Goal: Task Accomplishment & Management: Use online tool/utility

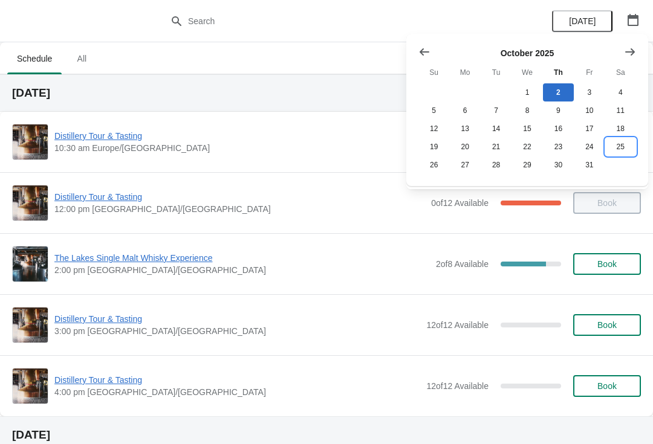
click at [619, 153] on button "25" at bounding box center [620, 147] width 31 height 18
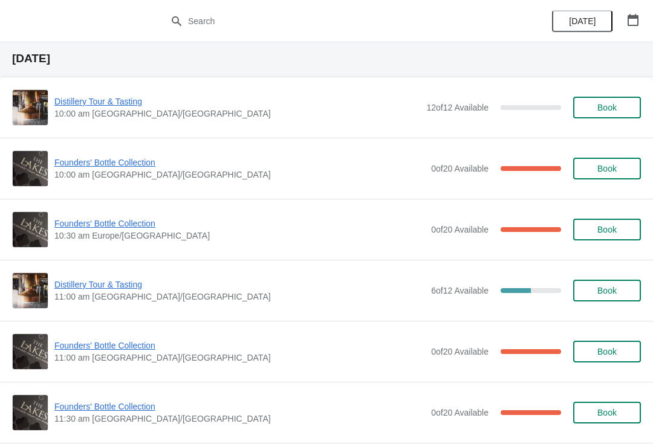
scroll to position [40, 0]
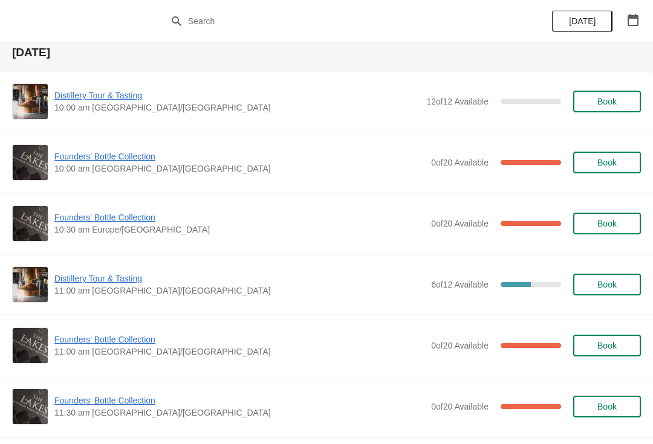
click at [126, 344] on span "Founders' Bottle Collection" at bounding box center [239, 340] width 370 height 12
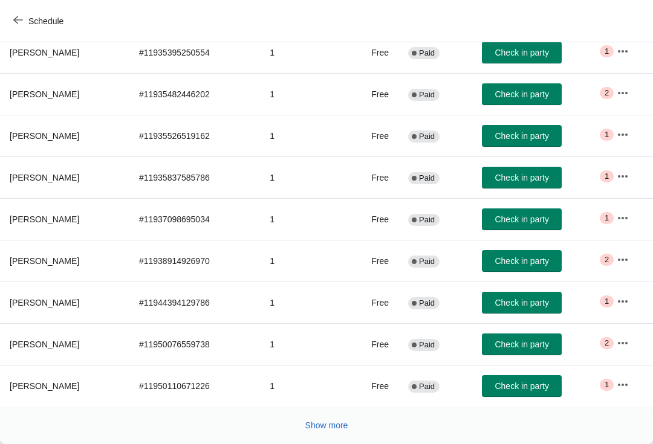
scroll to position [198, 0]
click at [315, 433] on button "Show more" at bounding box center [326, 426] width 53 height 22
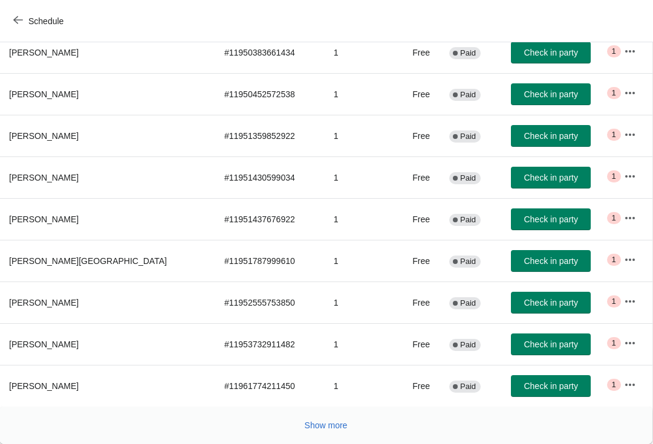
scroll to position [615, 1]
click at [322, 427] on span "Show more" at bounding box center [326, 426] width 43 height 10
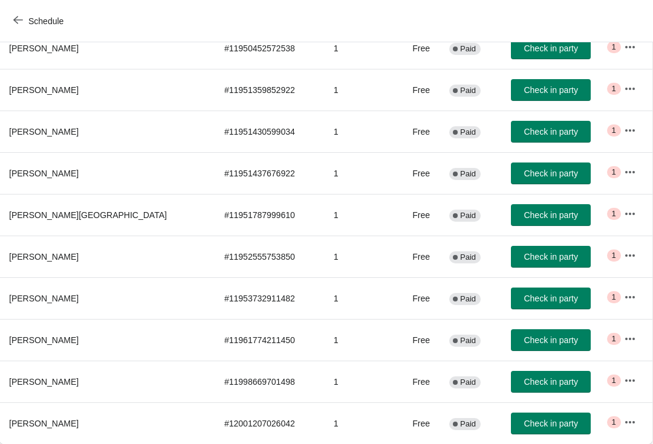
scroll to position [0, 0]
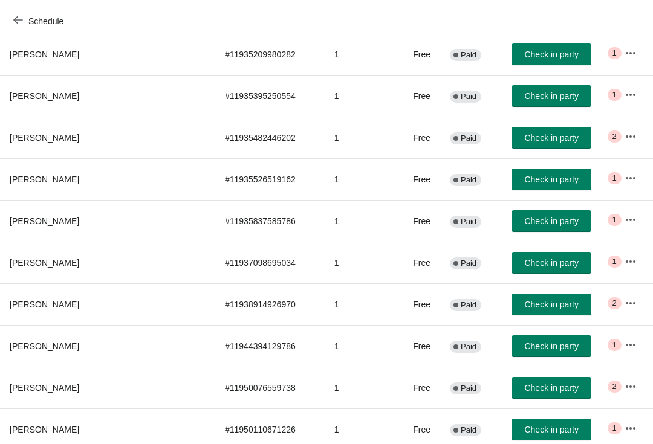
click at [16, 20] on icon "button" at bounding box center [18, 20] width 10 height 8
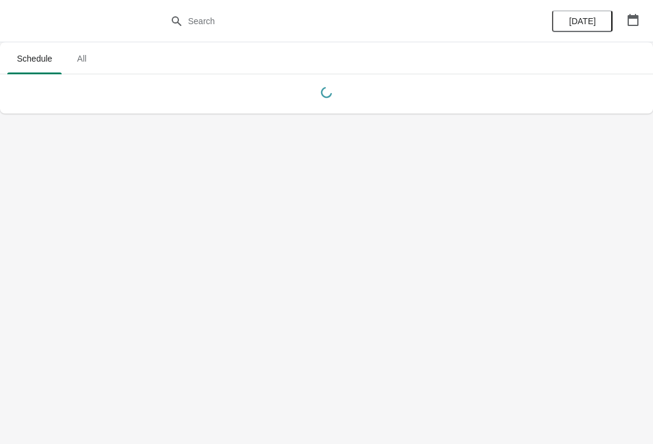
click at [630, 26] on button "button" at bounding box center [633, 20] width 22 height 22
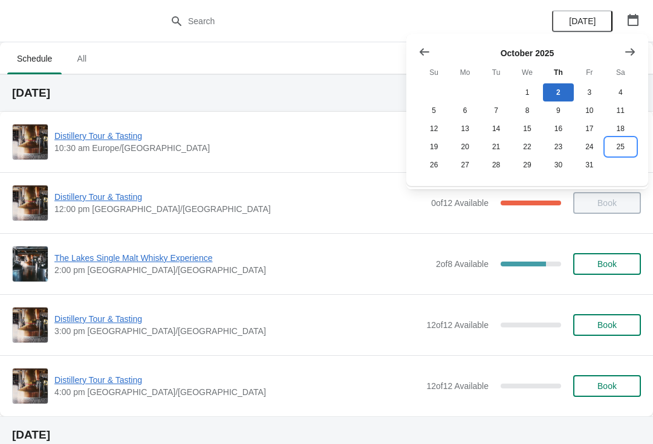
click at [627, 147] on button "25" at bounding box center [620, 147] width 31 height 18
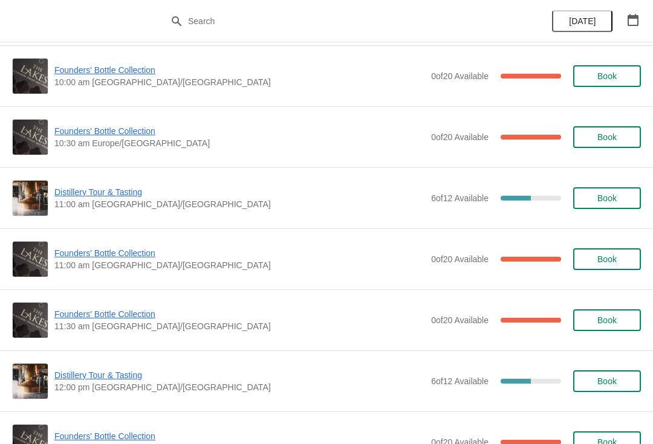
scroll to position [128, 0]
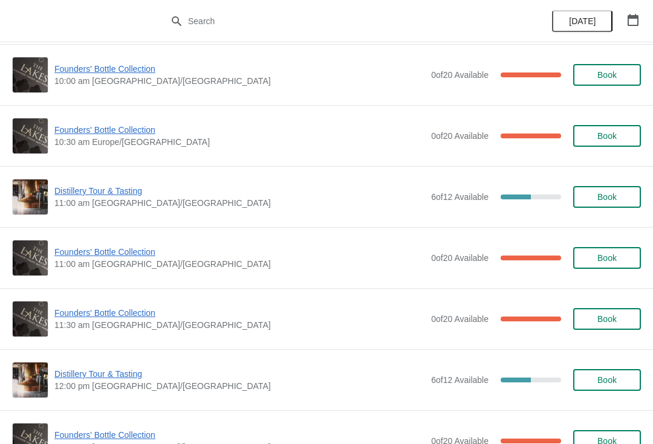
click at [117, 315] on span "Founders' Bottle Collection" at bounding box center [239, 313] width 370 height 12
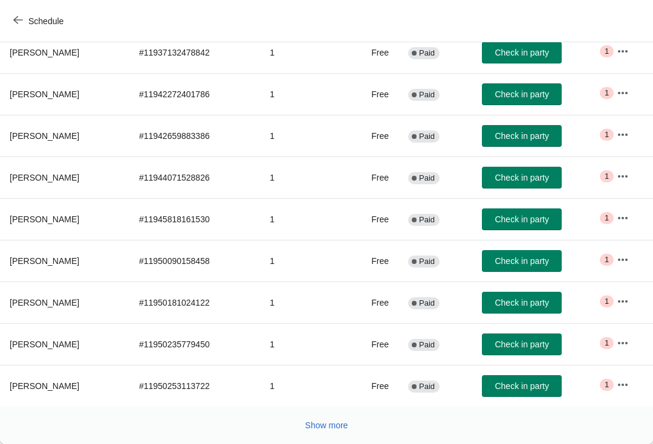
scroll to position [198, 0]
click at [323, 422] on span "Show more" at bounding box center [326, 426] width 43 height 10
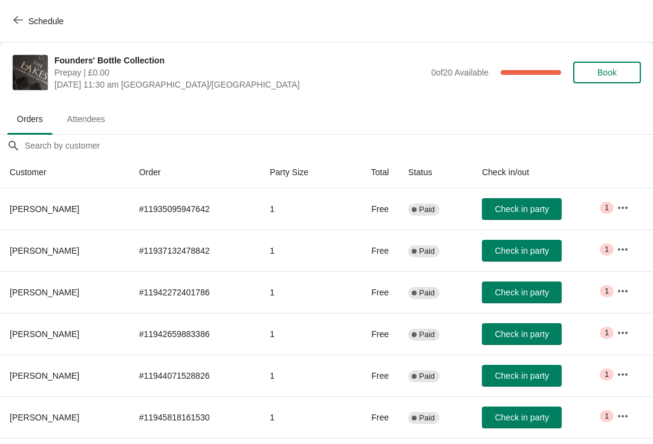
scroll to position [0, 0]
click at [27, 17] on span "Schedule" at bounding box center [40, 20] width 48 height 11
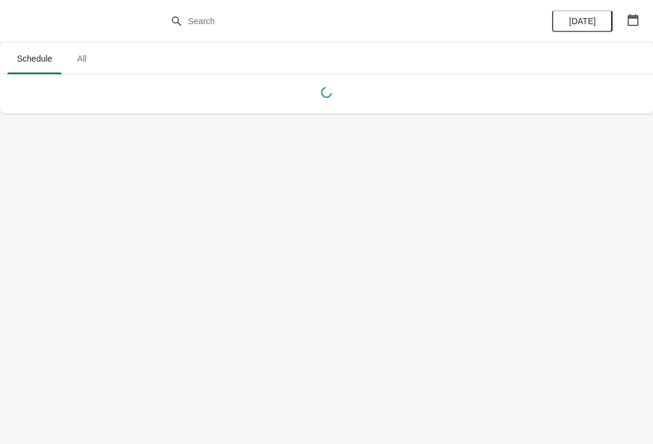
click at [631, 22] on icon "button" at bounding box center [633, 20] width 12 height 12
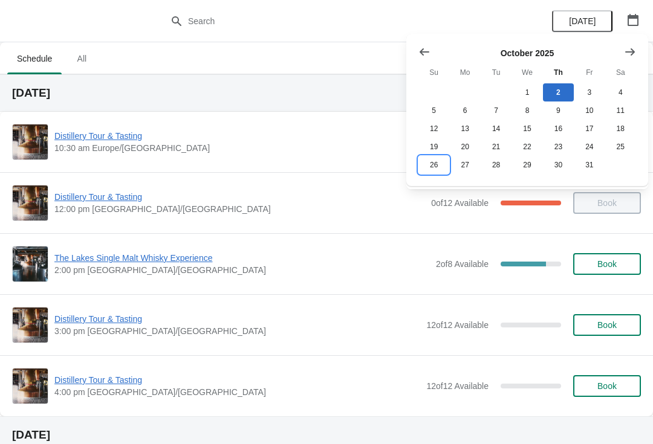
click at [430, 173] on button "26" at bounding box center [433, 165] width 31 height 18
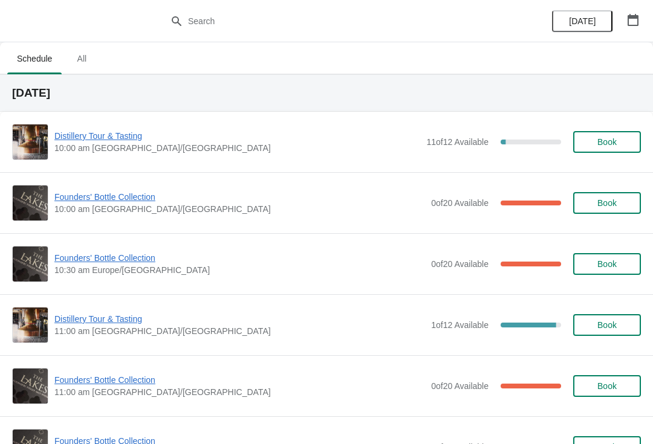
click at [120, 381] on span "Founders' Bottle Collection" at bounding box center [239, 380] width 370 height 12
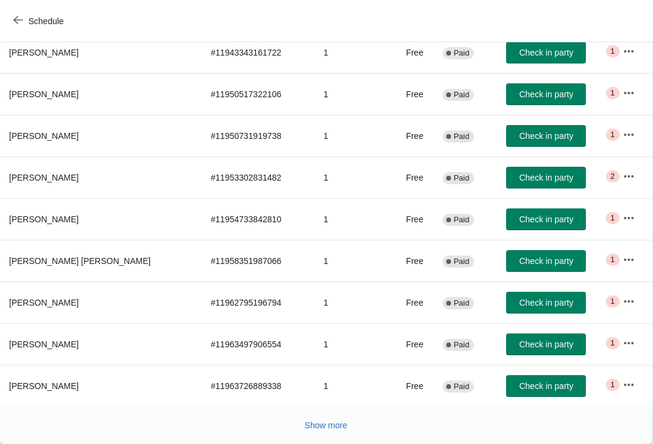
scroll to position [198, 1]
click at [329, 429] on span "Show more" at bounding box center [326, 426] width 43 height 10
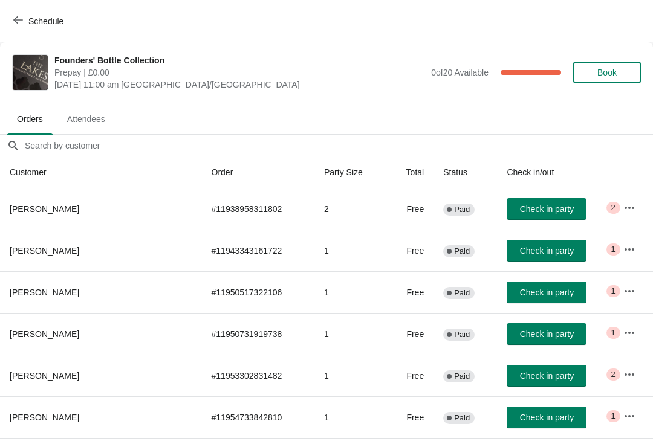
scroll to position [0, 0]
click at [20, 26] on span "button" at bounding box center [18, 20] width 10 height 11
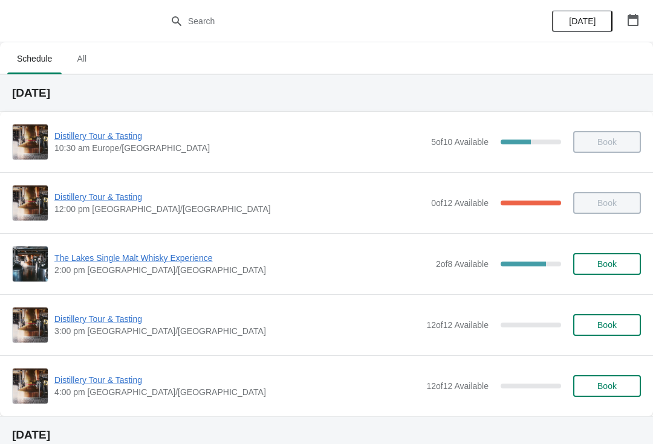
click at [627, 24] on icon "button" at bounding box center [633, 20] width 12 height 12
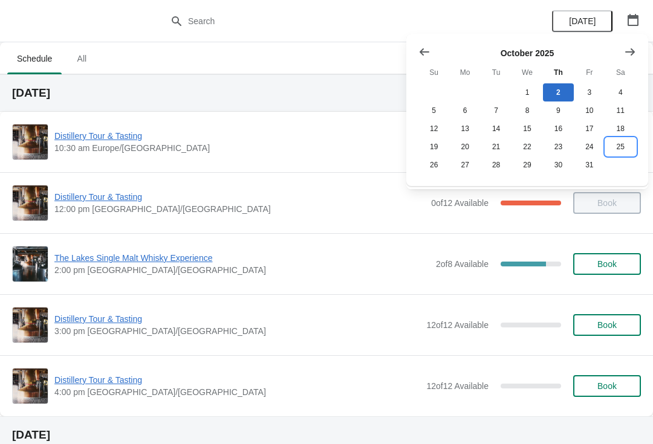
click at [631, 147] on button "25" at bounding box center [620, 147] width 31 height 18
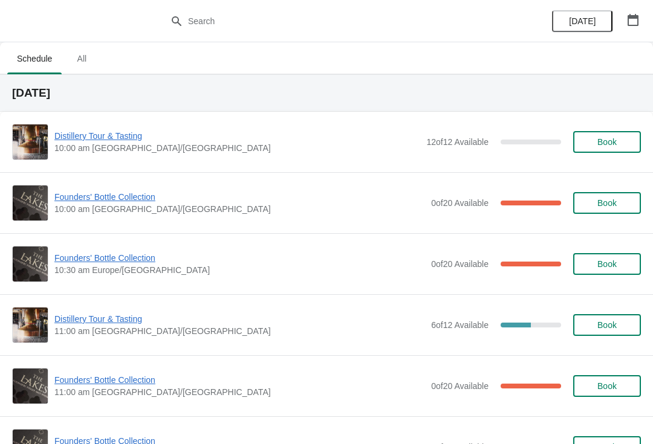
click at [95, 198] on span "Founders' Bottle Collection" at bounding box center [239, 197] width 370 height 12
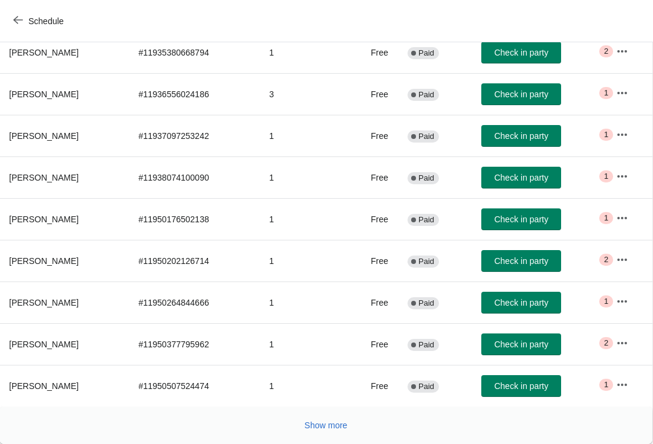
scroll to position [198, 1]
click at [320, 430] on span "Show more" at bounding box center [326, 426] width 43 height 10
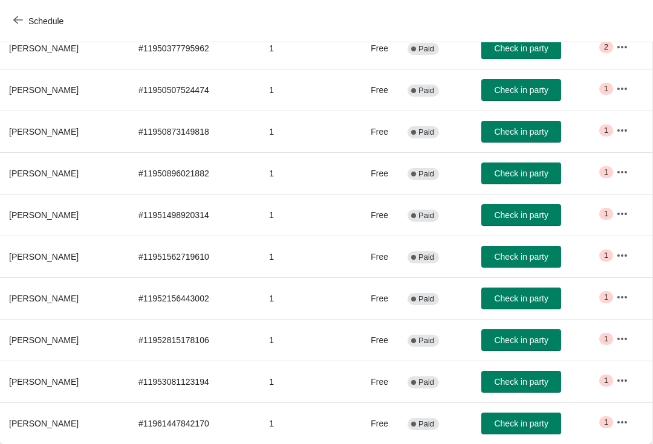
scroll to position [494, 1]
click at [13, 18] on button "Schedule" at bounding box center [39, 21] width 67 height 22
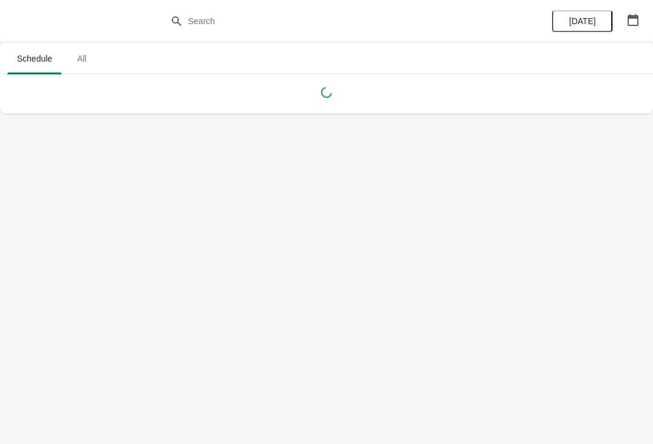
click at [643, 22] on button "button" at bounding box center [633, 20] width 22 height 22
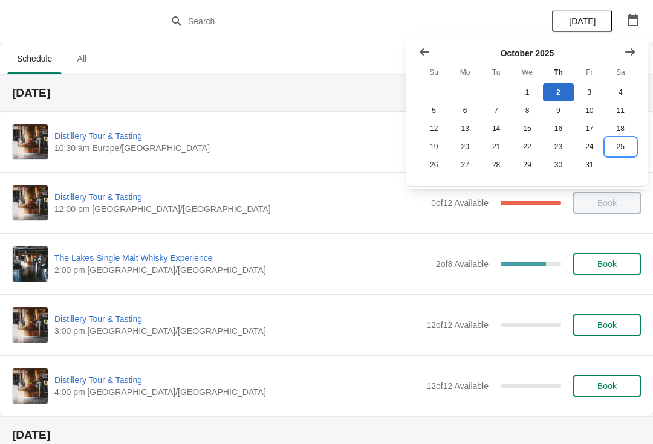
click at [626, 149] on button "25" at bounding box center [620, 147] width 31 height 18
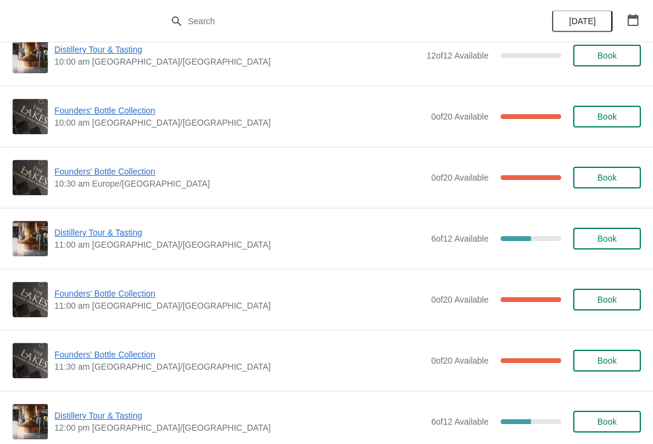
scroll to position [90, 0]
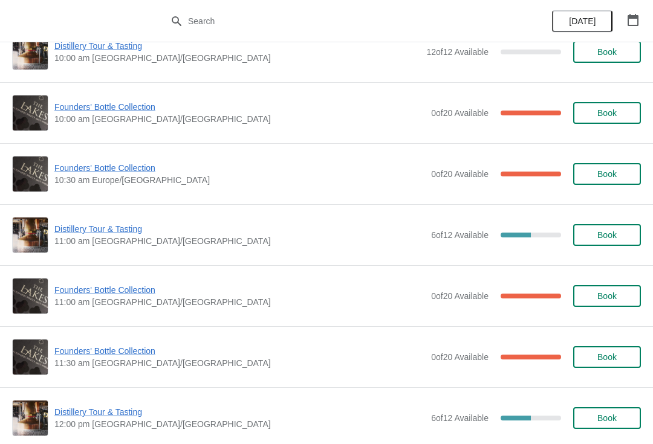
click at [63, 417] on span "Distillery Tour & Tasting" at bounding box center [239, 412] width 370 height 12
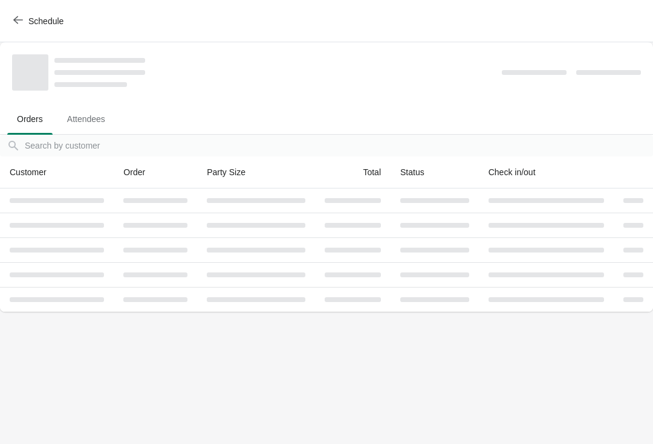
scroll to position [0, 0]
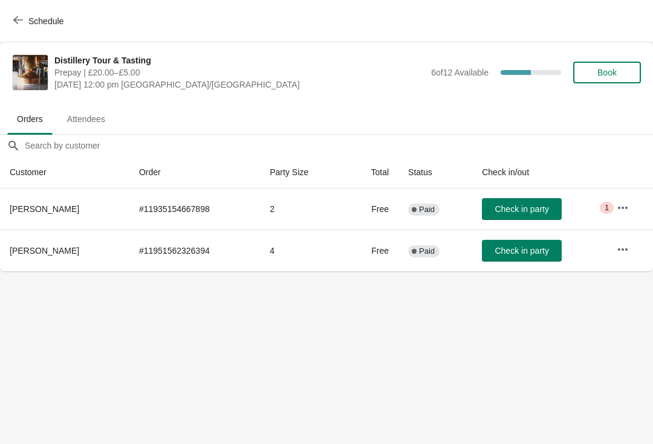
click at [21, 27] on button "Schedule" at bounding box center [39, 21] width 67 height 22
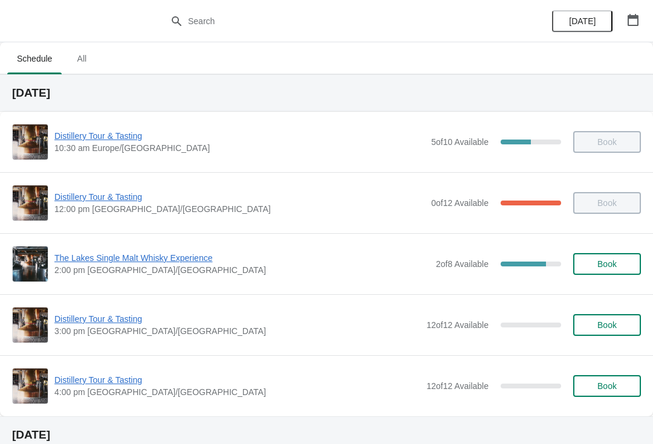
click at [636, 27] on button "button" at bounding box center [633, 20] width 22 height 22
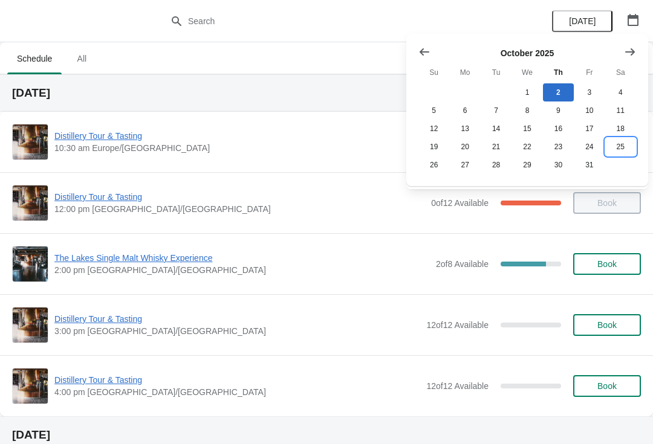
click at [620, 150] on button "25" at bounding box center [620, 147] width 31 height 18
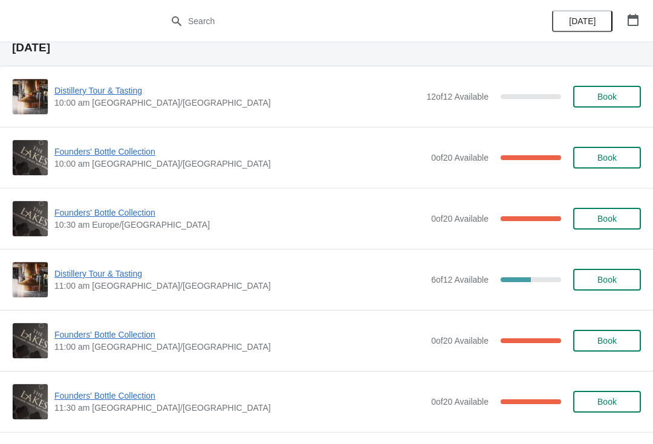
scroll to position [43, 0]
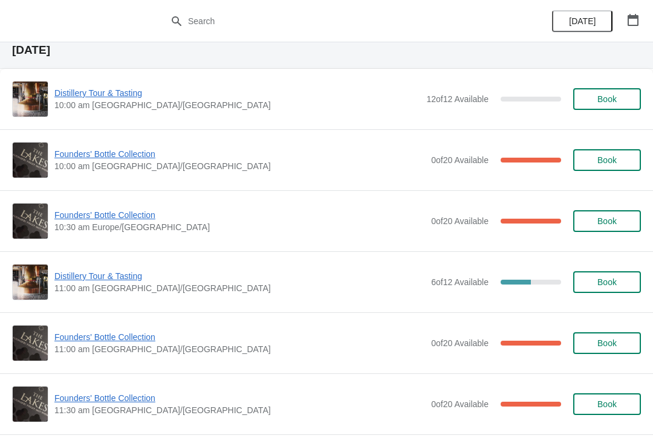
click at [120, 270] on span "Distillery Tour & Tasting" at bounding box center [239, 276] width 370 height 12
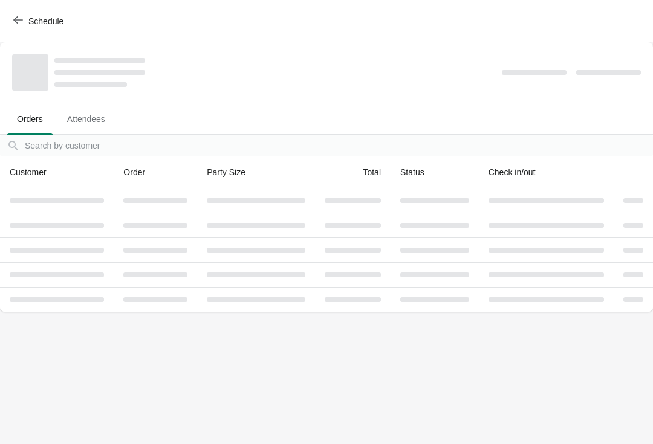
scroll to position [0, 0]
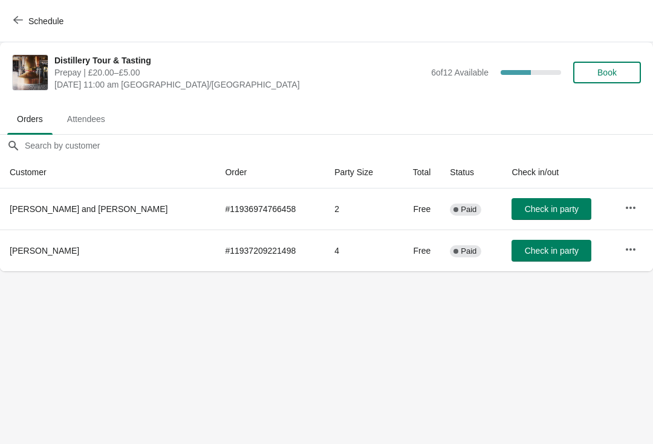
click at [18, 16] on icon "button" at bounding box center [18, 20] width 10 height 10
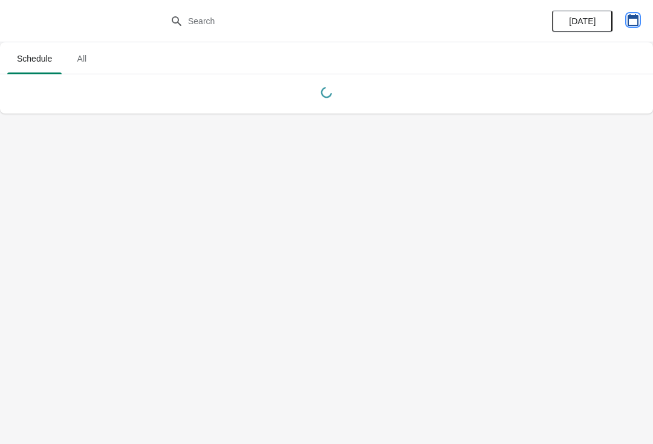
click at [627, 24] on icon "button" at bounding box center [632, 20] width 11 height 12
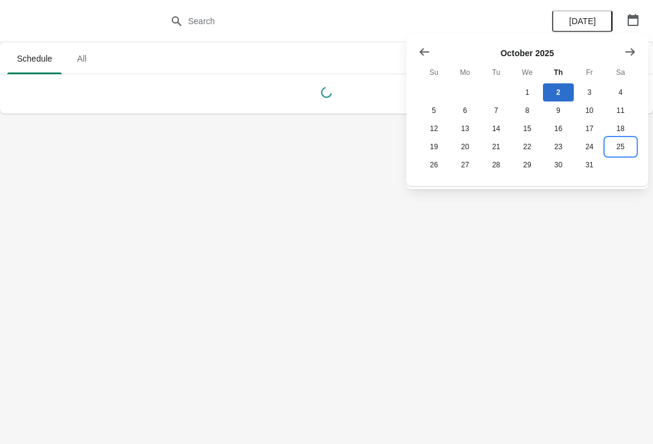
click at [622, 152] on button "25" at bounding box center [620, 147] width 31 height 18
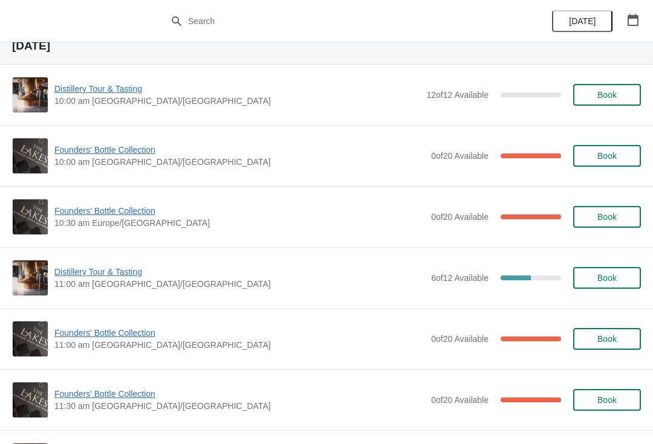
scroll to position [48, 0]
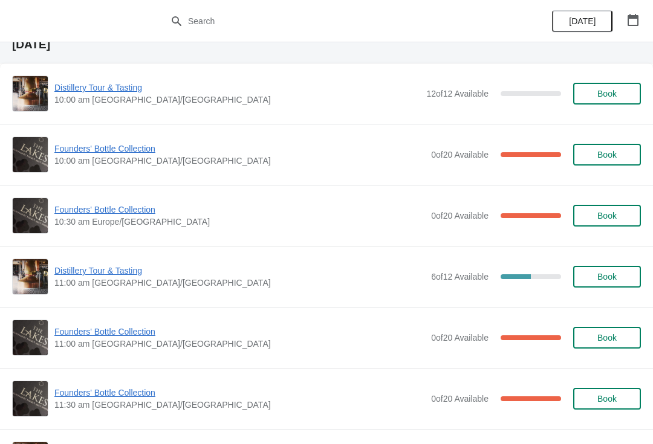
click at [112, 213] on span "Founders' Bottle Collection" at bounding box center [239, 210] width 370 height 12
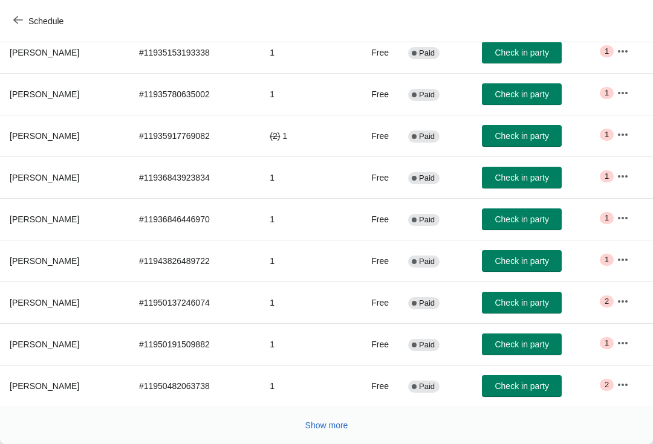
scroll to position [198, 0]
click at [336, 421] on span "Show more" at bounding box center [326, 426] width 43 height 10
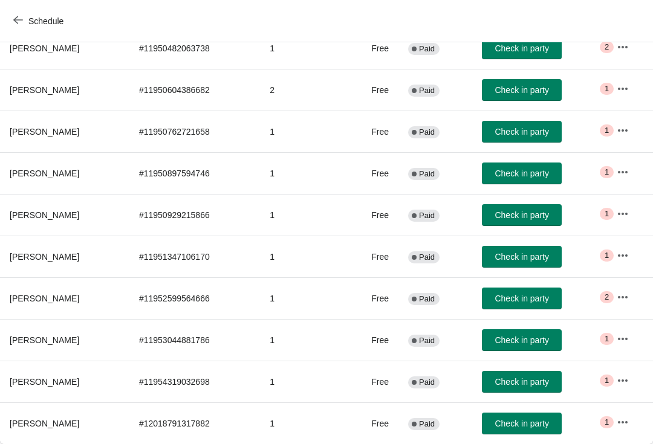
scroll to position [536, 0]
click at [9, 15] on button "Schedule" at bounding box center [39, 21] width 67 height 22
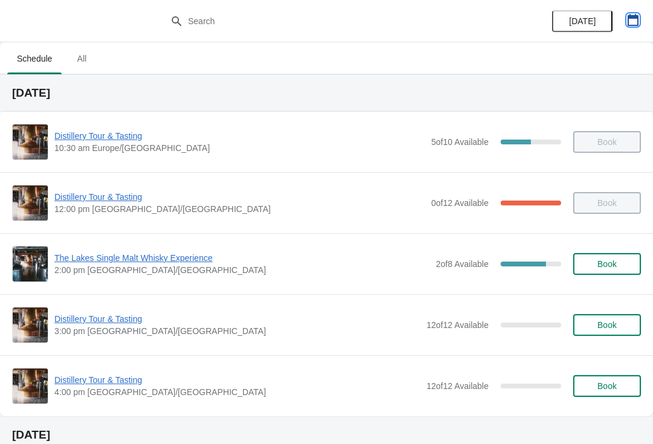
click at [625, 19] on button "button" at bounding box center [633, 20] width 22 height 22
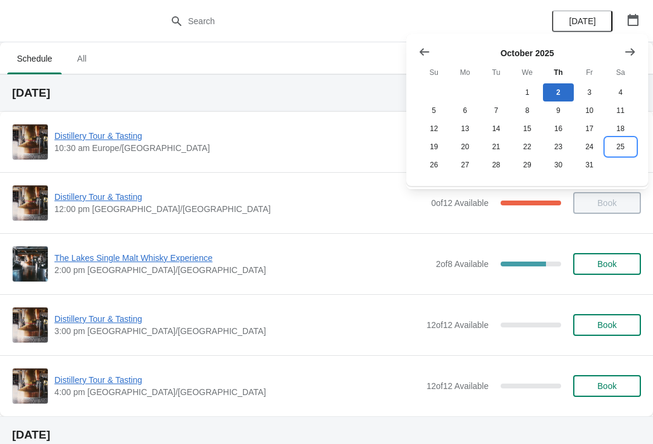
click at [622, 142] on button "25" at bounding box center [620, 147] width 31 height 18
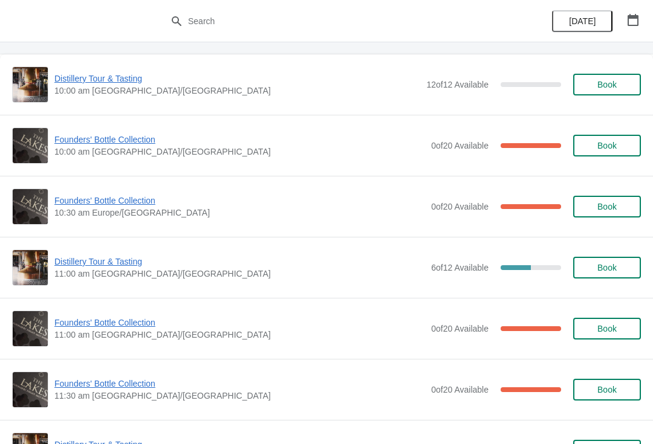
scroll to position [59, 0]
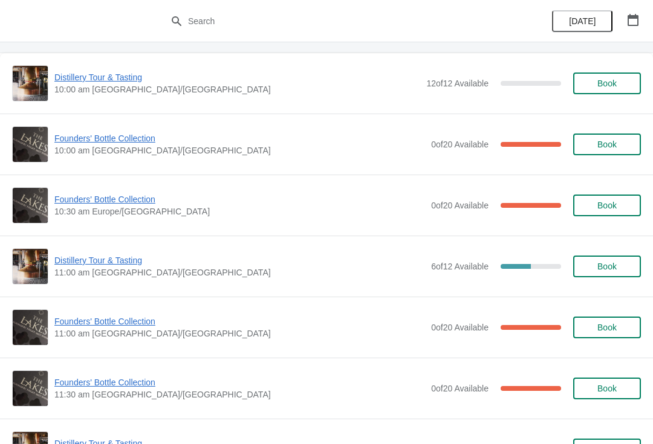
click at [116, 326] on span "Founders' Bottle Collection" at bounding box center [239, 321] width 370 height 12
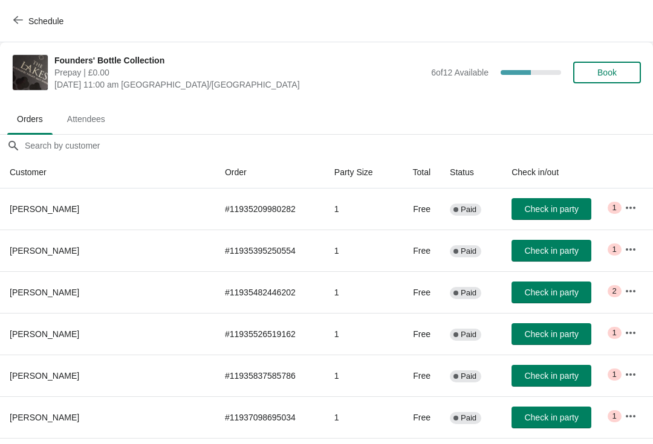
scroll to position [0, 0]
click at [18, 13] on button "Schedule" at bounding box center [39, 21] width 67 height 22
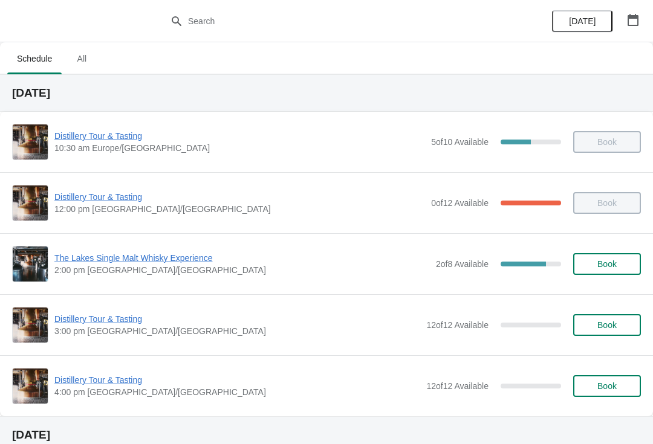
click at [629, 24] on icon "button" at bounding box center [633, 20] width 12 height 12
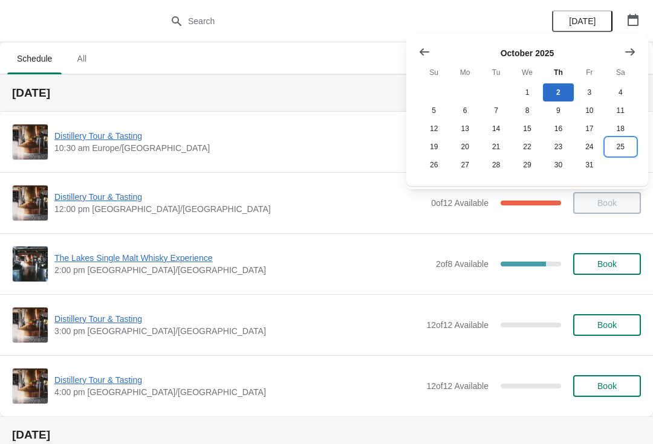
click at [624, 147] on button "25" at bounding box center [620, 147] width 31 height 18
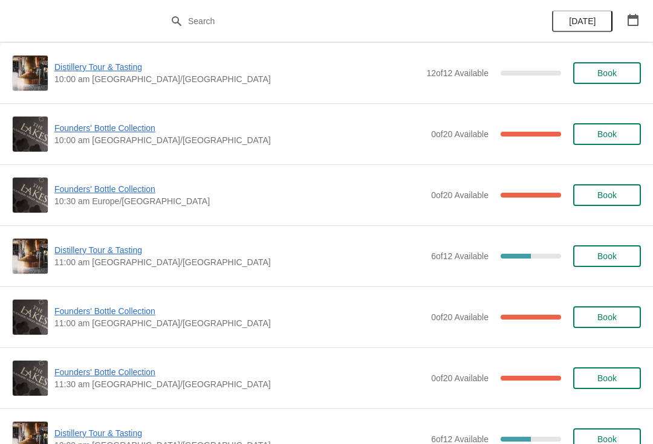
scroll to position [68, 0]
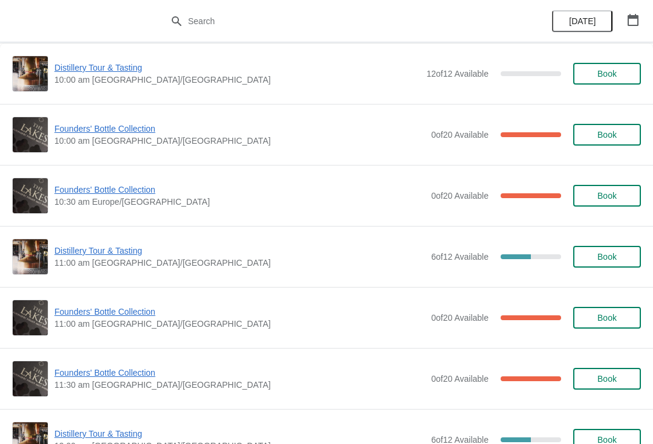
click at [126, 316] on span "Founders' Bottle Collection" at bounding box center [239, 312] width 370 height 12
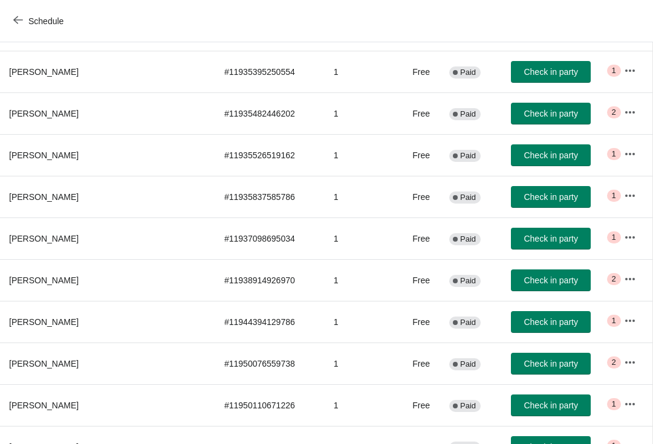
scroll to position [178, 1]
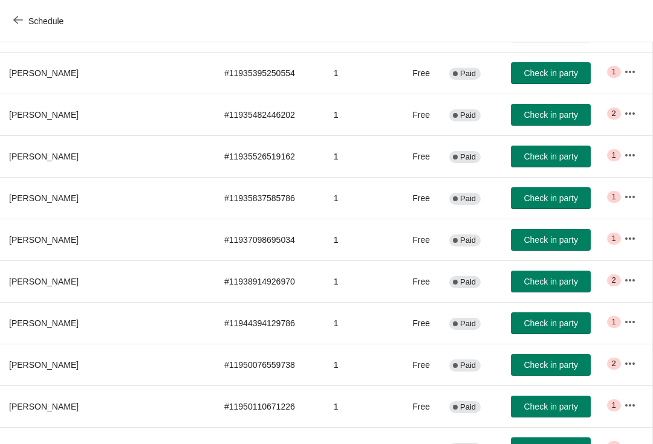
click at [18, 26] on span "button" at bounding box center [18, 20] width 10 height 11
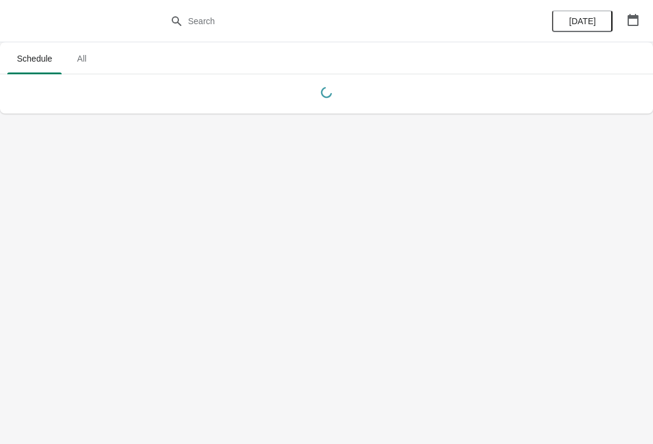
scroll to position [0, 0]
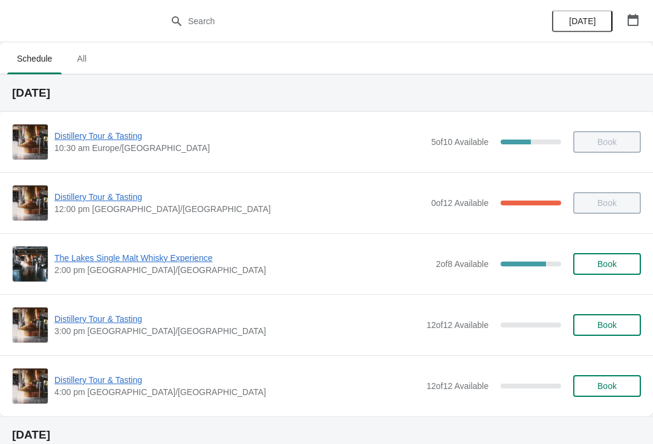
click at [642, 19] on button "button" at bounding box center [633, 20] width 22 height 22
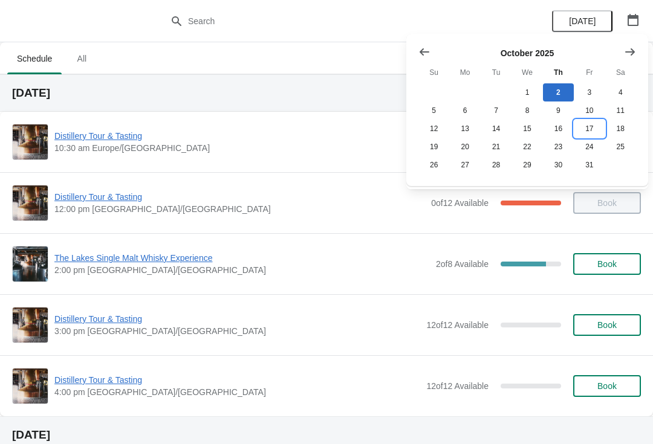
click at [593, 126] on button "17" at bounding box center [588, 129] width 31 height 18
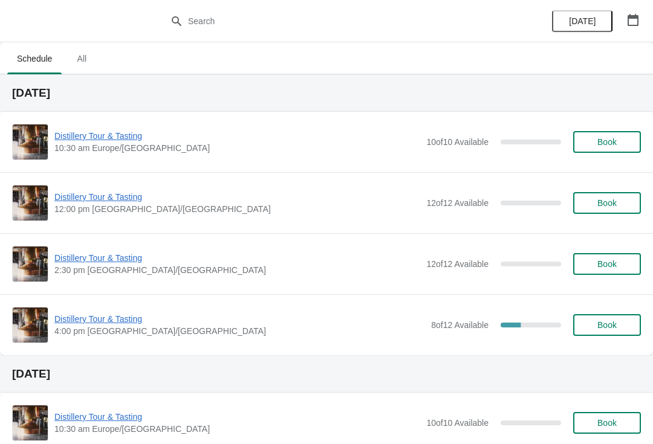
click at [619, 199] on span "Book" at bounding box center [607, 203] width 46 height 10
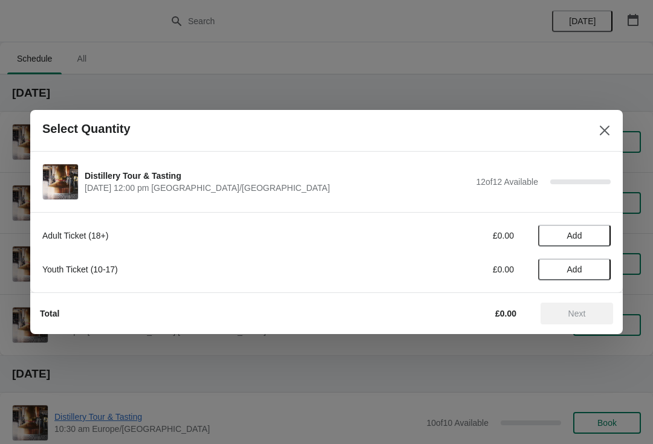
click at [575, 235] on span "Add" at bounding box center [574, 236] width 15 height 10
click at [592, 239] on icon at bounding box center [595, 236] width 13 height 13
click at [587, 318] on button "Next" at bounding box center [576, 314] width 73 height 22
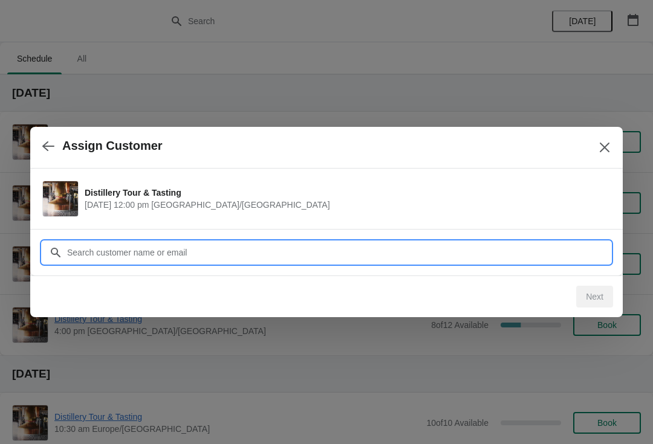
click at [163, 250] on input "Customer" at bounding box center [338, 253] width 544 height 22
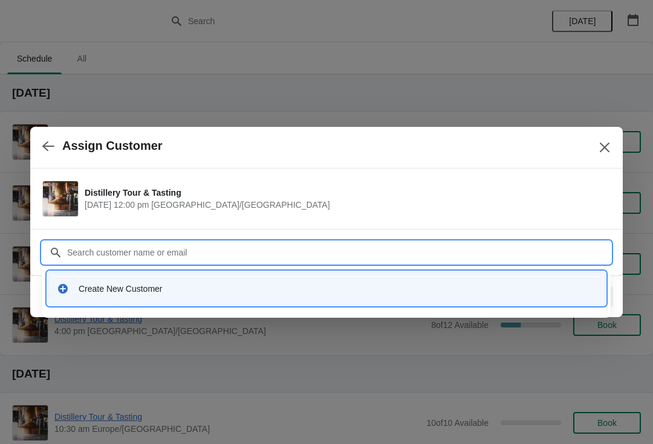
click at [156, 286] on div "Create New Customer" at bounding box center [337, 289] width 517 height 12
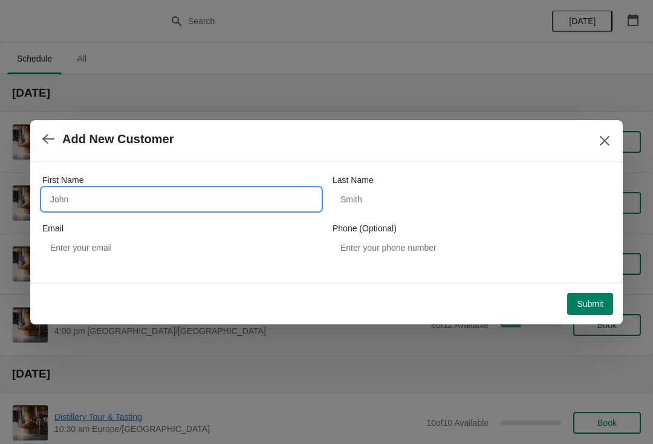
click at [141, 198] on input "First Name" at bounding box center [181, 200] width 278 height 22
type input "A"
type input "Francis"
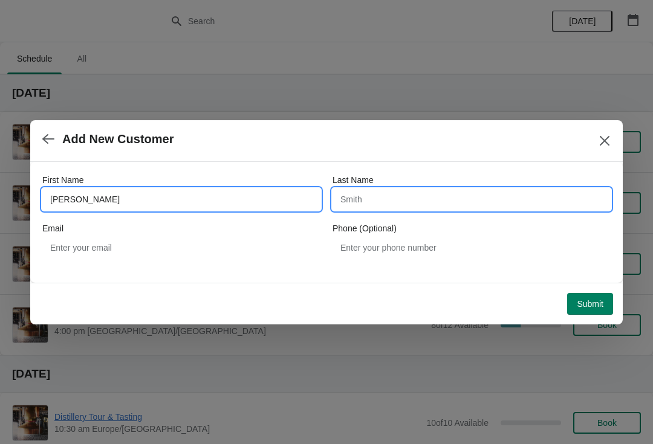
click at [428, 200] on input "Last Name" at bounding box center [471, 200] width 278 height 22
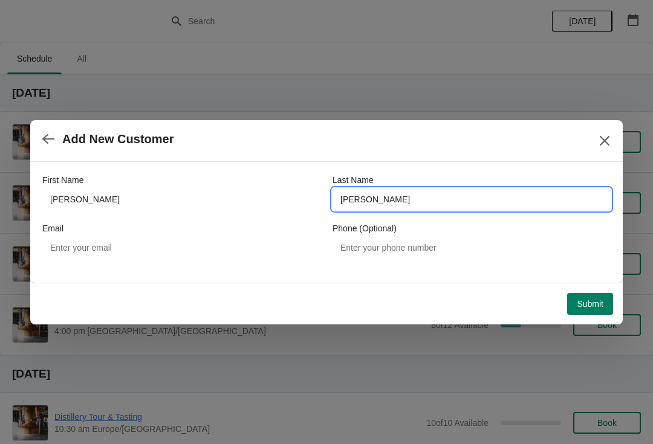
type input "McCue"
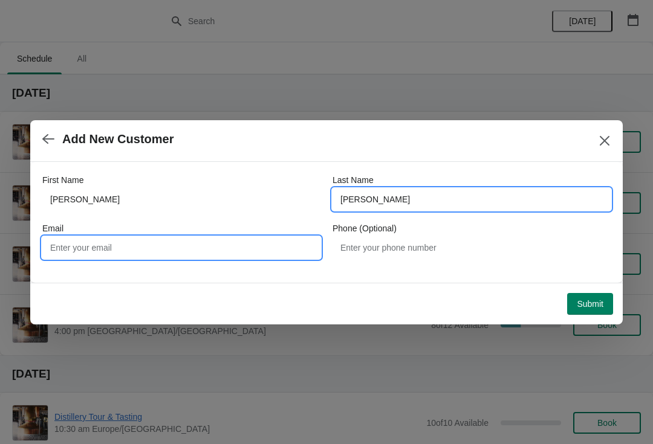
click at [134, 252] on input "Email" at bounding box center [181, 248] width 278 height 22
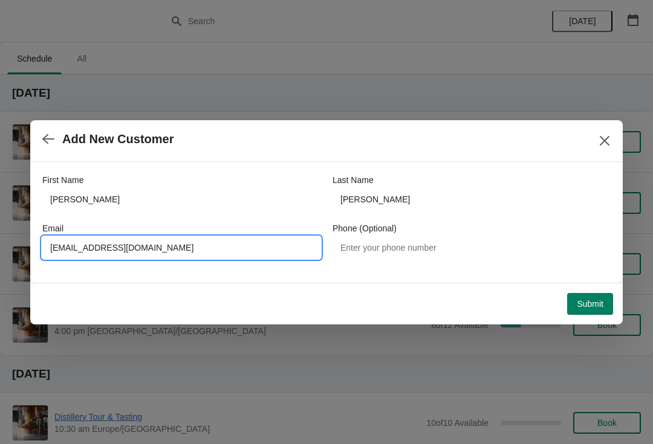
type input "Gabfran@btinternet.com"
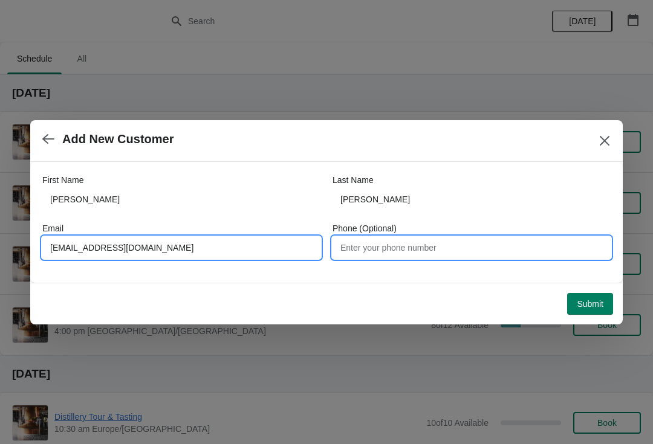
click at [427, 253] on input "Phone (Optional)" at bounding box center [471, 248] width 278 height 22
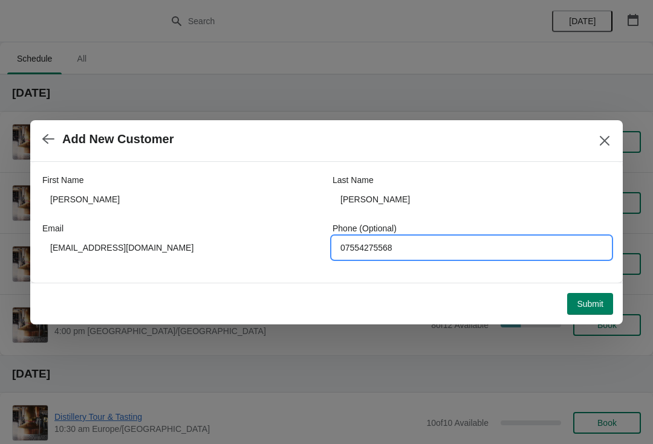
type input "07554275568"
click at [598, 306] on span "Submit" at bounding box center [589, 304] width 27 height 10
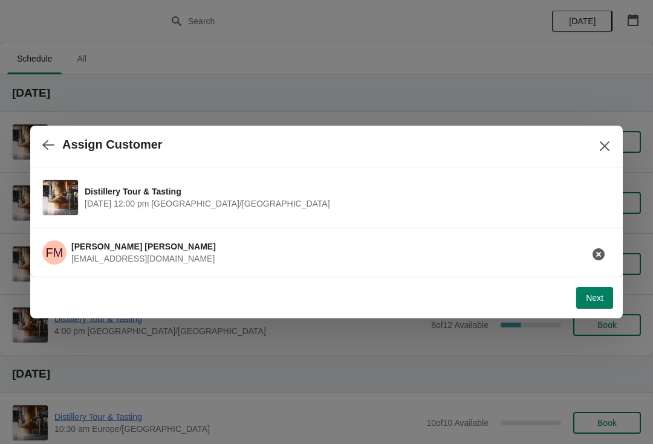
click at [599, 303] on span "Next" at bounding box center [595, 298] width 18 height 10
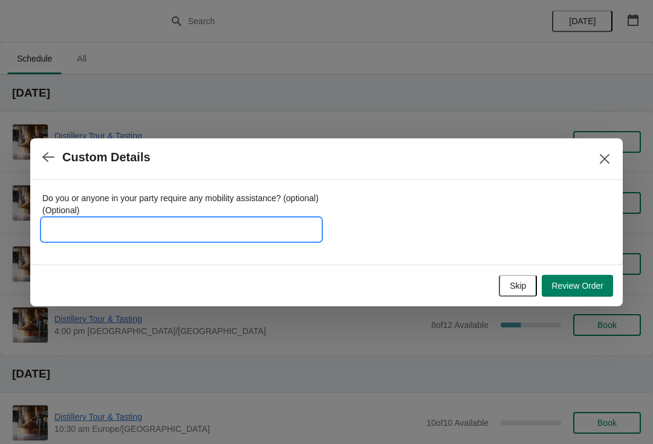
click at [160, 221] on input "Do you or anyone in your party require any mobility assistance? (optional) (Opt…" at bounding box center [181, 230] width 278 height 22
click at [159, 236] on input "Old paper voucher (using the Whisky single malt voucher)" at bounding box center [181, 230] width 278 height 22
click at [166, 228] on input "Old paper voucher (using the Whisky single malt voucher)" at bounding box center [181, 230] width 278 height 22
type input "Old paper voucher (using the old paper voucher - Whisky single malt voucher)"
click at [131, 219] on input "Old paper voucher (using the old paper voucher - Whisky single malt voucher)" at bounding box center [181, 230] width 278 height 22
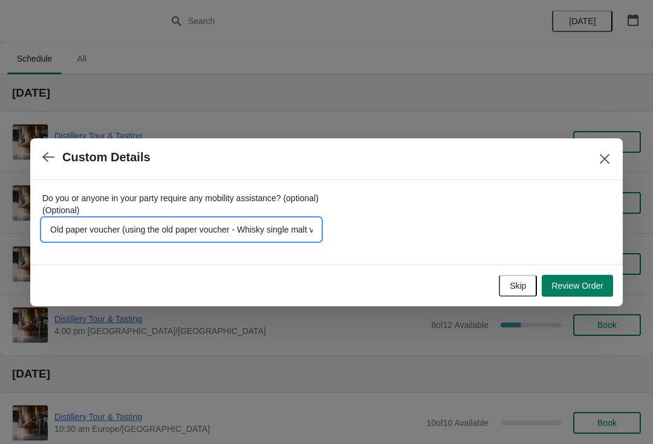
click at [582, 290] on span "Review Order" at bounding box center [577, 286] width 52 height 10
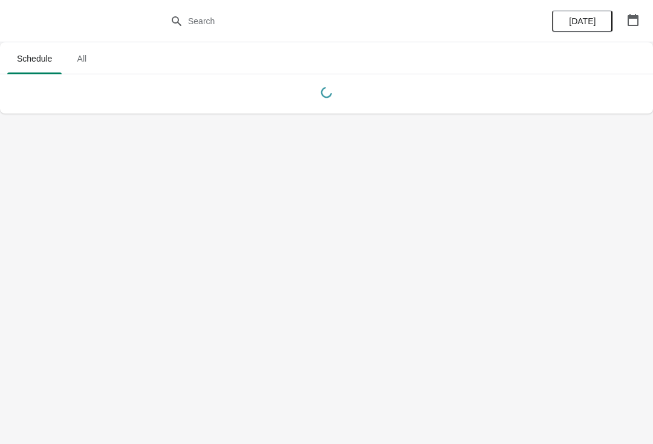
click at [633, 30] on button "button" at bounding box center [633, 20] width 22 height 22
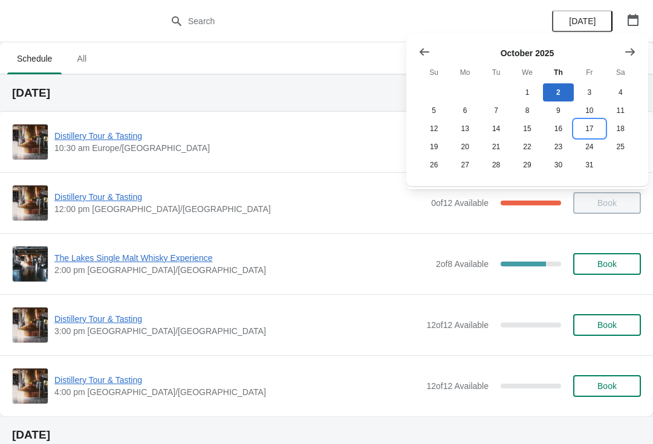
click at [596, 131] on button "17" at bounding box center [588, 129] width 31 height 18
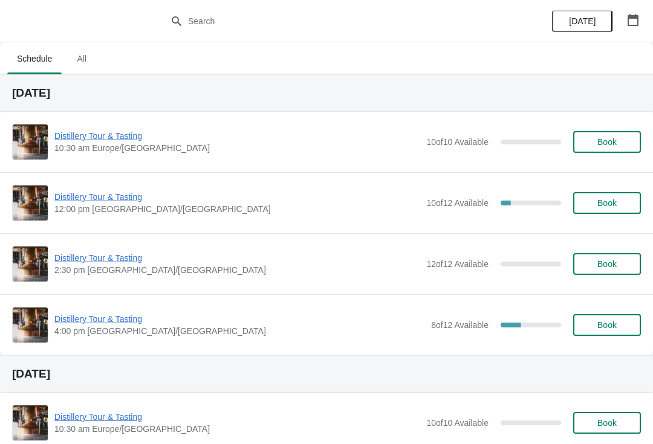
click at [81, 202] on span "Distillery Tour & Tasting" at bounding box center [237, 197] width 366 height 12
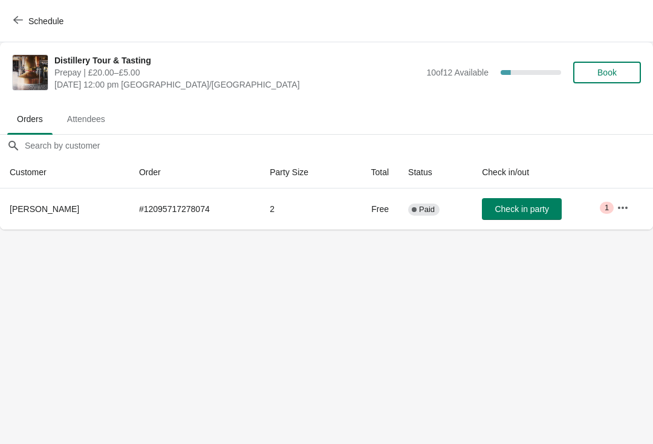
click at [616, 72] on span "Book" at bounding box center [606, 73] width 19 height 10
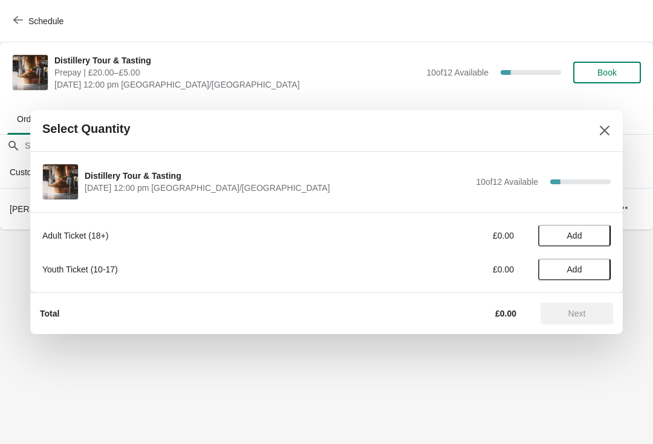
click at [589, 237] on span "Add" at bounding box center [574, 236] width 51 height 10
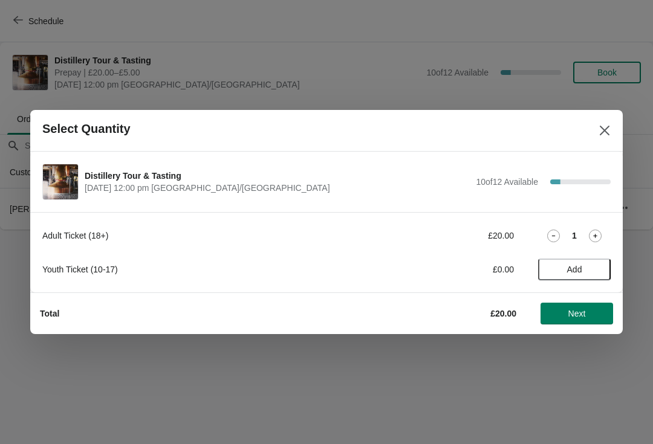
click at [601, 234] on icon at bounding box center [595, 236] width 13 height 13
click at [577, 317] on span "Next" at bounding box center [577, 314] width 18 height 10
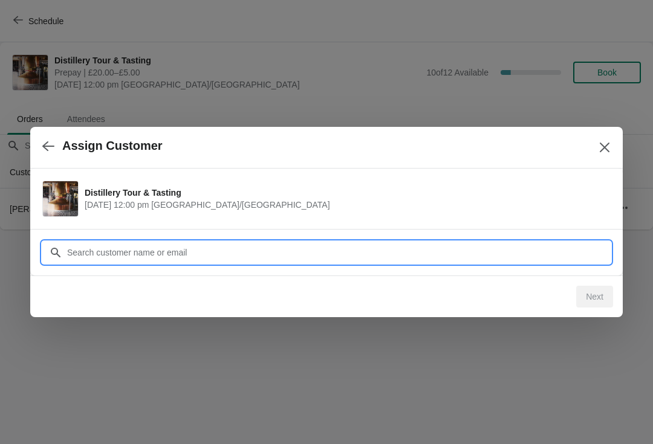
click at [85, 254] on input "Customer" at bounding box center [338, 253] width 544 height 22
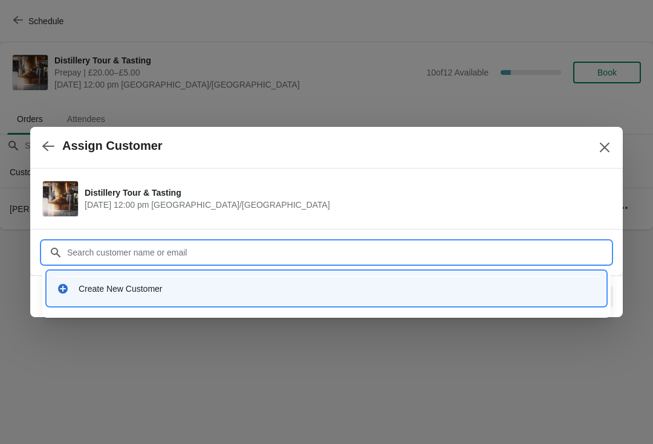
click at [132, 284] on div "Create New Customer" at bounding box center [337, 289] width 517 height 12
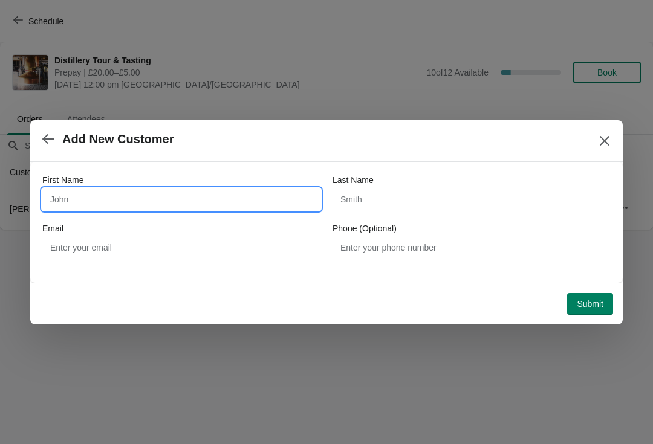
click at [130, 197] on input "First Name" at bounding box center [181, 200] width 278 height 22
type input "FRANCIS"
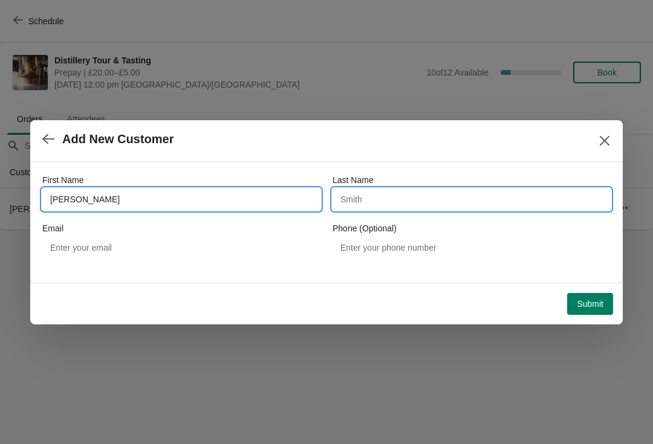
click at [442, 202] on input "Last Name" at bounding box center [471, 200] width 278 height 22
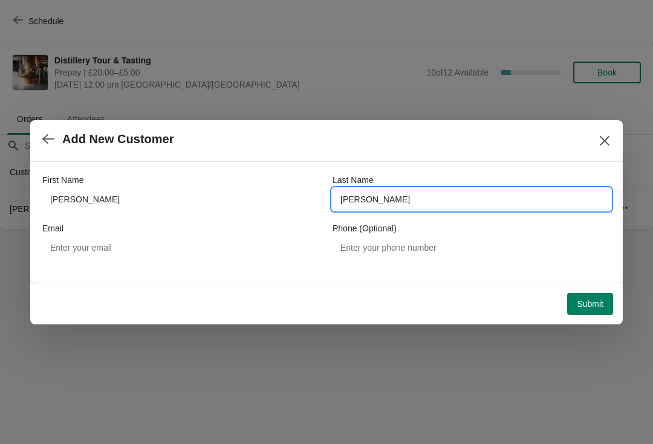
type input "MCCUE"
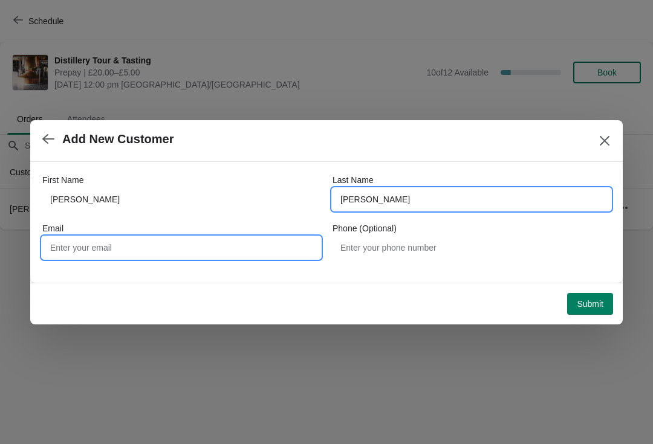
click at [160, 257] on input "Email" at bounding box center [181, 248] width 278 height 22
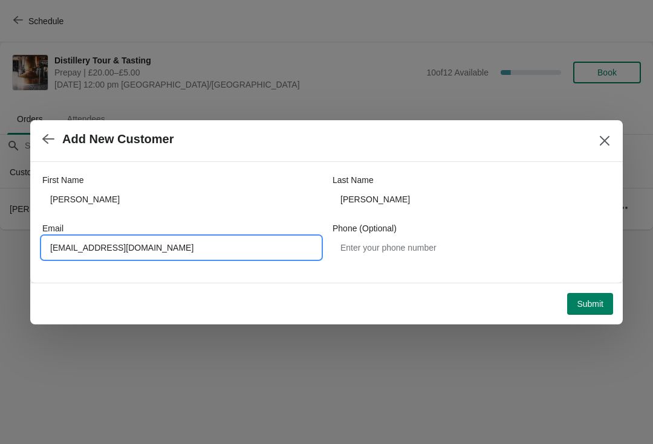
type input "GABFRRAN@BTINTERNET.COM"
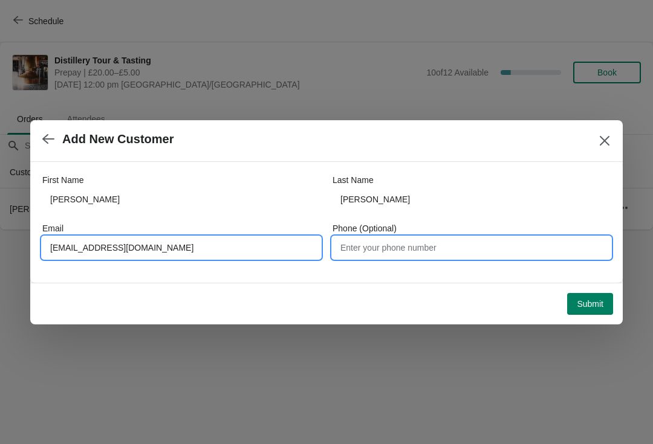
click at [430, 257] on input "Phone (Optional)" at bounding box center [471, 248] width 278 height 22
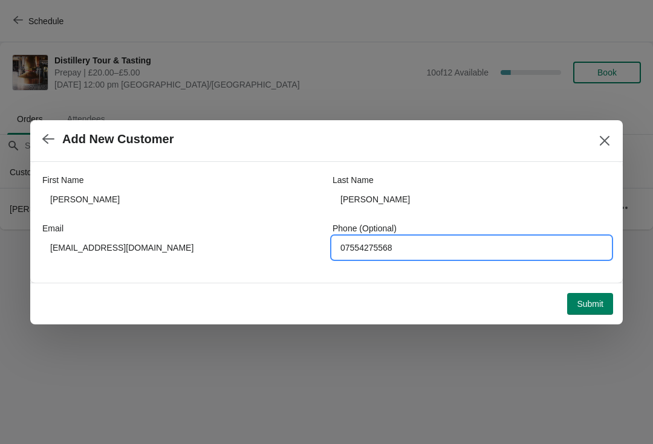
type input "07554275568"
click at [598, 300] on span "Submit" at bounding box center [589, 304] width 27 height 10
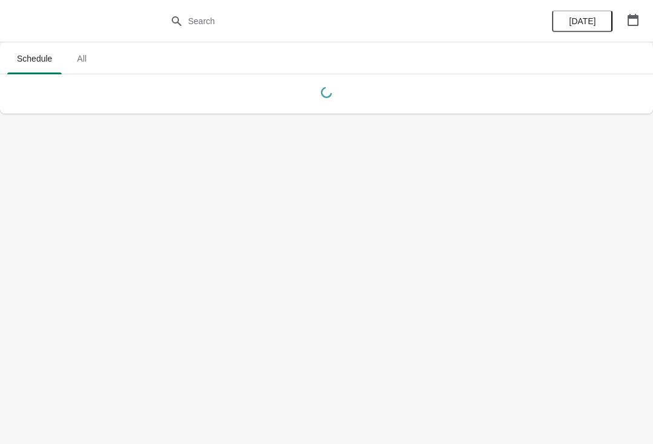
click at [635, 25] on icon "button" at bounding box center [632, 20] width 11 height 12
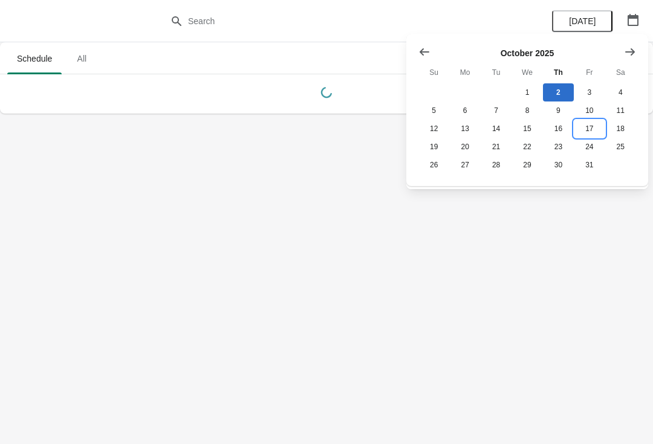
click at [590, 133] on button "17" at bounding box center [588, 129] width 31 height 18
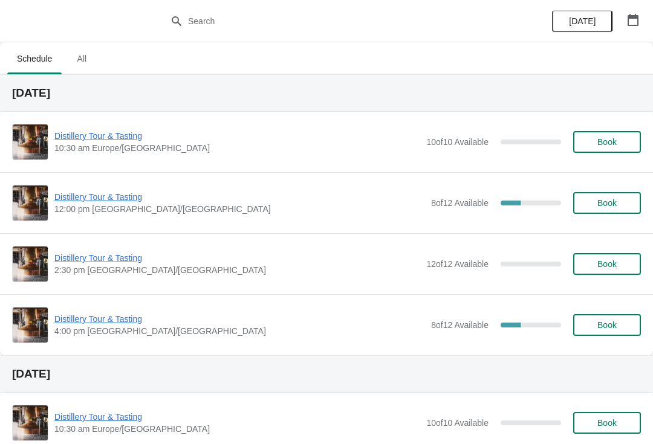
click at [71, 194] on span "Distillery Tour & Tasting" at bounding box center [239, 197] width 370 height 12
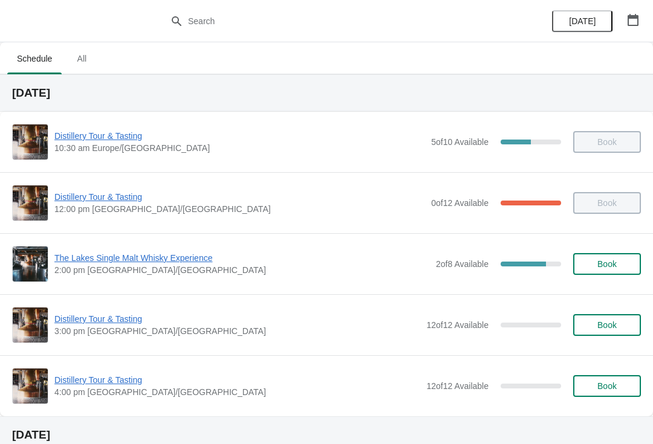
click at [625, 14] on button "button" at bounding box center [633, 20] width 22 height 22
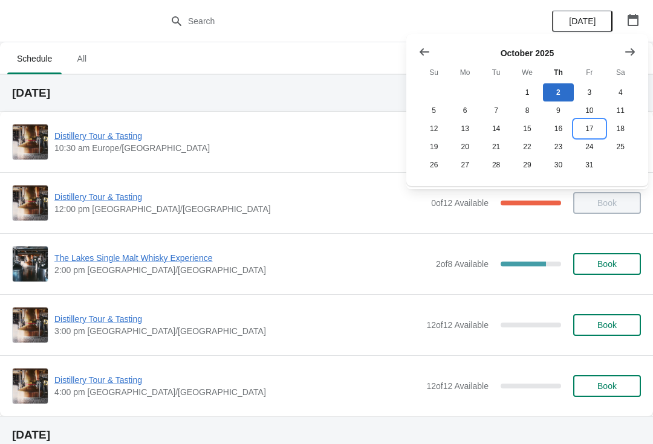
click at [587, 135] on button "17" at bounding box center [588, 129] width 31 height 18
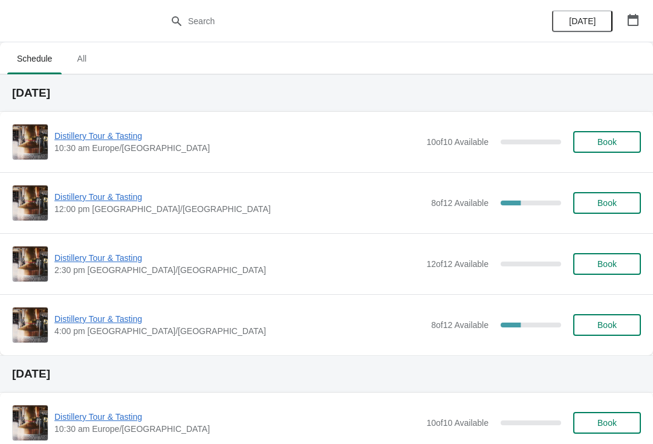
click at [89, 201] on span "Distillery Tour & Tasting" at bounding box center [239, 197] width 370 height 12
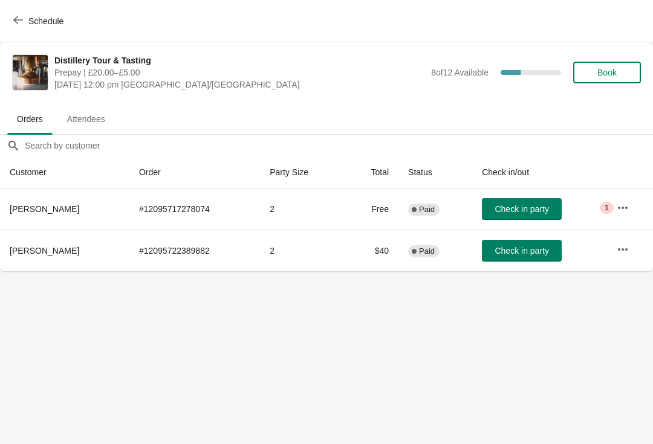
click at [616, 207] on button "button" at bounding box center [623, 208] width 22 height 22
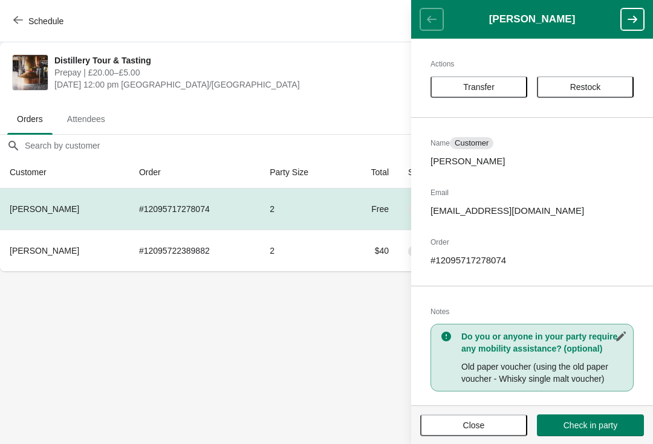
click at [616, 335] on icon "button" at bounding box center [621, 337] width 12 height 12
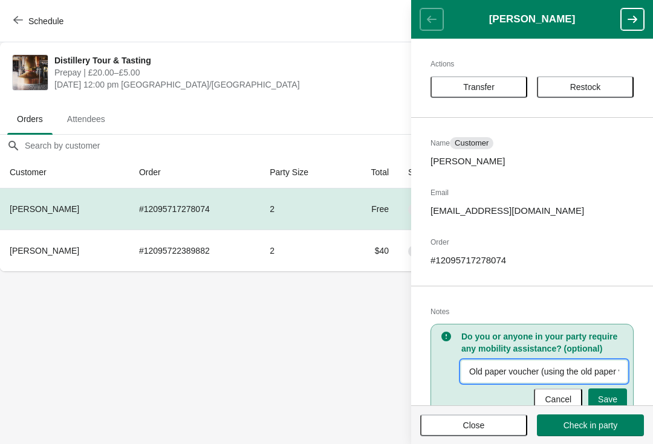
click at [523, 364] on input "Old paper voucher (using the old paper voucher - Whisky single malt voucher)" at bounding box center [544, 372] width 166 height 22
click at [560, 369] on input "Old paper voucher (using the old paper voucher - Whisky single malt voucher) Cu…" at bounding box center [544, 372] width 166 height 22
click at [615, 374] on input "Old paper voucher (using the old paper voucher - Whisky single malt voucher) Cu…" at bounding box center [544, 372] width 166 height 22
type input "Old paper voucher (using the old paper voucher - Whisky single malt voucher) Cu…"
click at [617, 391] on button "Save" at bounding box center [607, 400] width 39 height 22
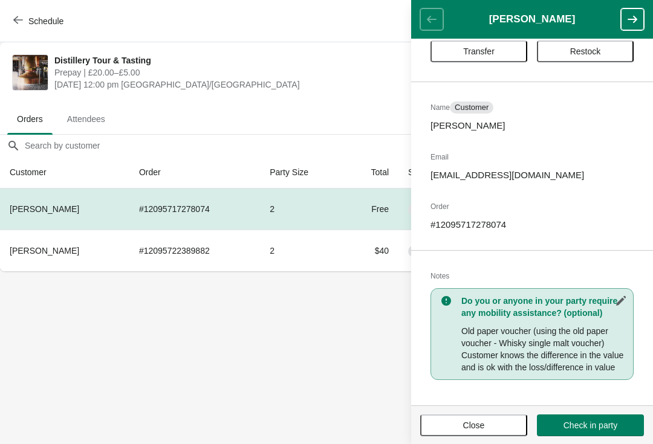
scroll to position [48, 0]
click at [625, 295] on icon "button" at bounding box center [621, 301] width 12 height 12
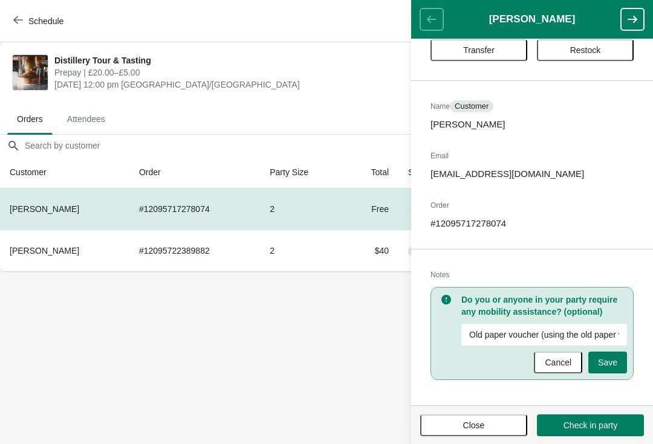
scroll to position [37, 0]
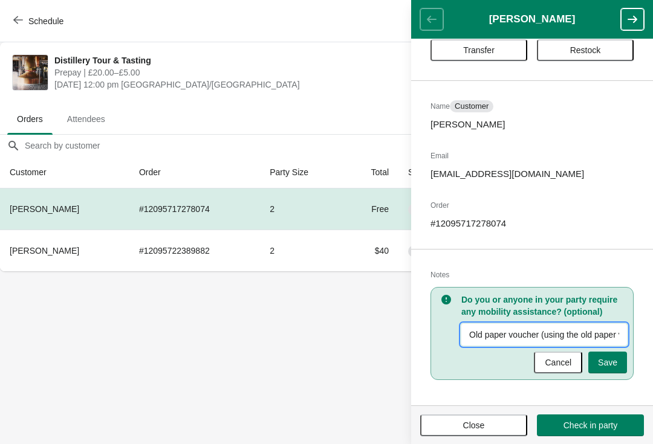
click at [610, 336] on input "Old paper voucher (using the old paper voucher - Whisky single malt voucher) Cu…" at bounding box center [544, 335] width 166 height 22
type input "Old paper voucher (using the old paper voucher - Whisky single malt voucher) Cu…"
click at [614, 362] on span "Save" at bounding box center [607, 363] width 19 height 10
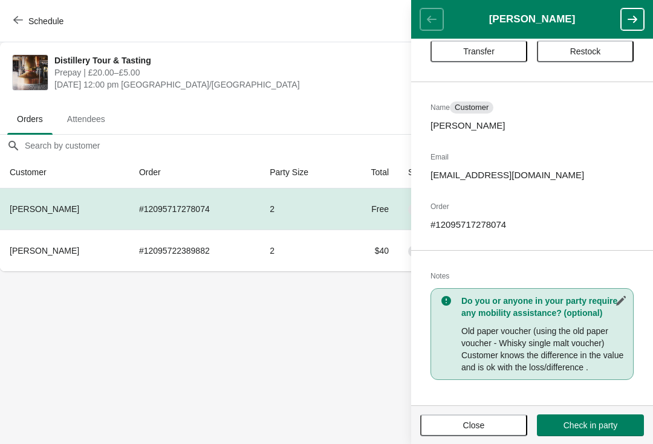
scroll to position [36, 0]
click at [465, 424] on span "Close" at bounding box center [474, 426] width 22 height 10
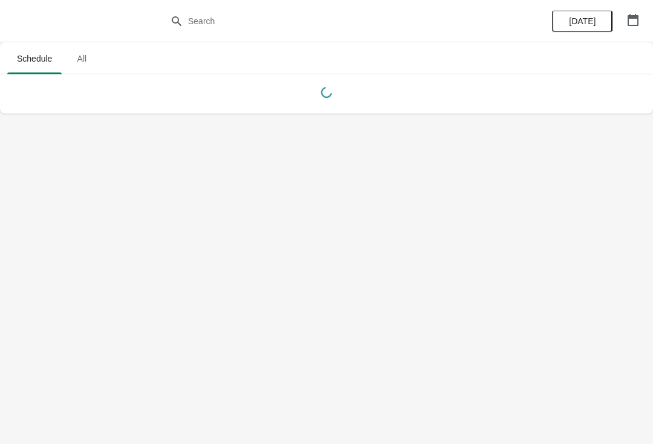
click at [627, 19] on icon "button" at bounding box center [633, 20] width 12 height 12
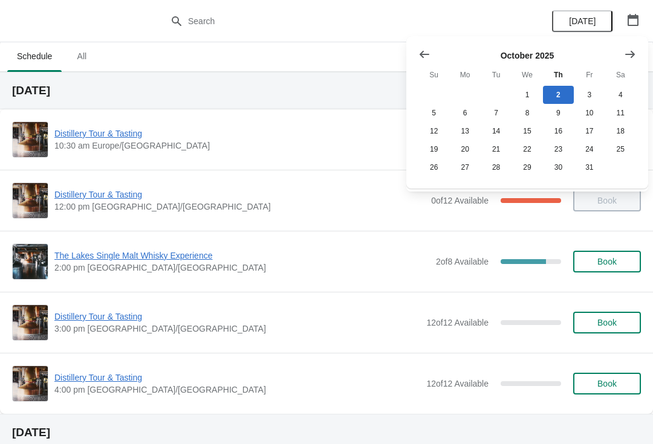
scroll to position [5, 0]
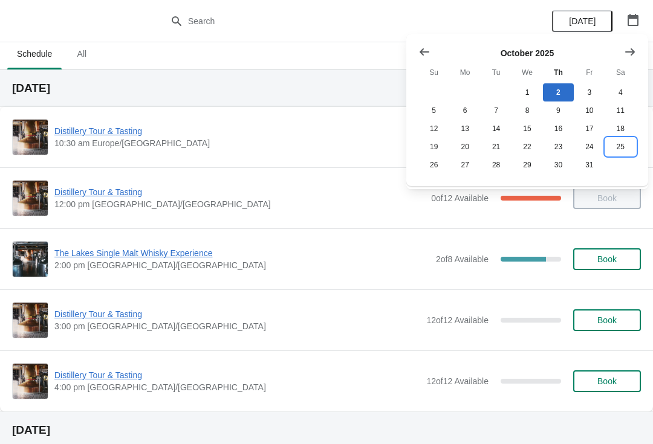
click at [622, 150] on button "25" at bounding box center [620, 147] width 31 height 18
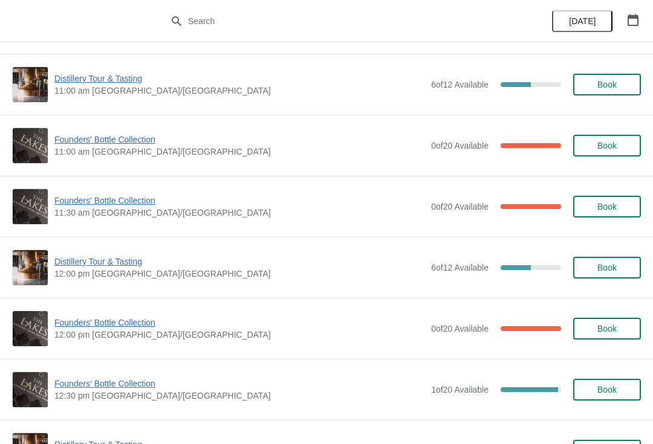
scroll to position [242, 0]
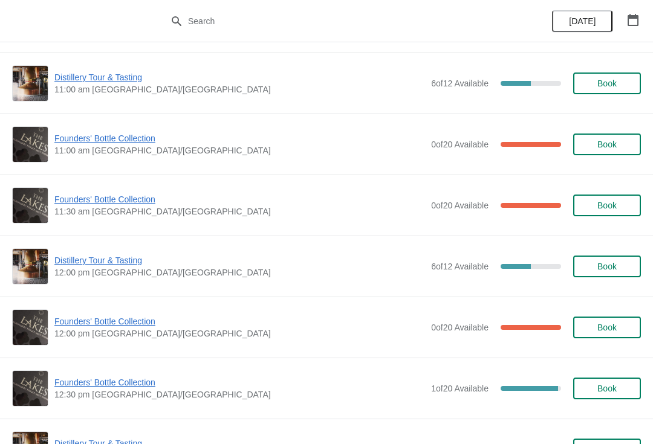
click at [117, 326] on span "Founders' Bottle Collection" at bounding box center [239, 321] width 370 height 12
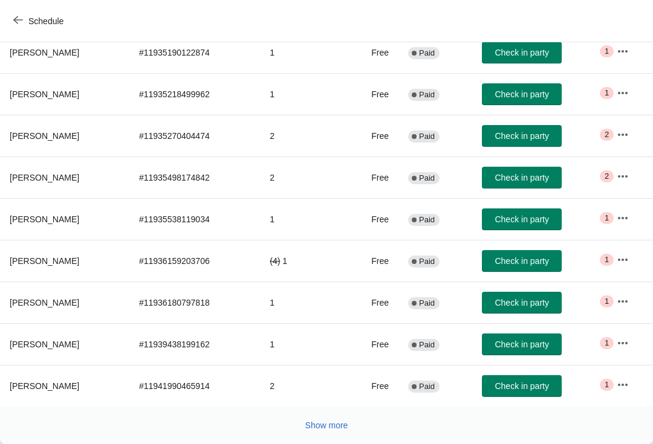
scroll to position [198, 0]
click at [315, 433] on button "Show more" at bounding box center [326, 426] width 53 height 22
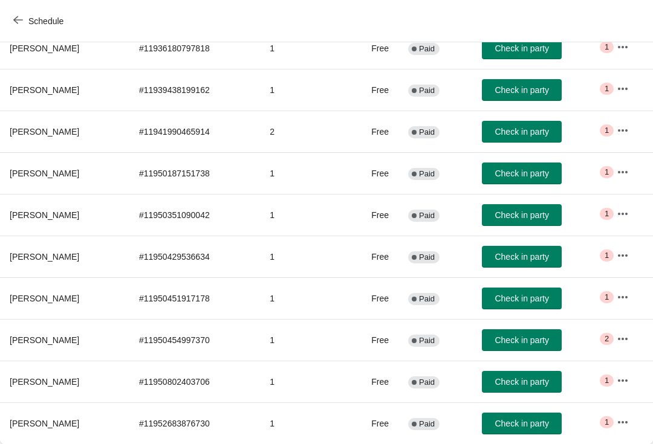
scroll to position [453, 0]
click at [622, 341] on icon "button" at bounding box center [622, 339] width 12 height 12
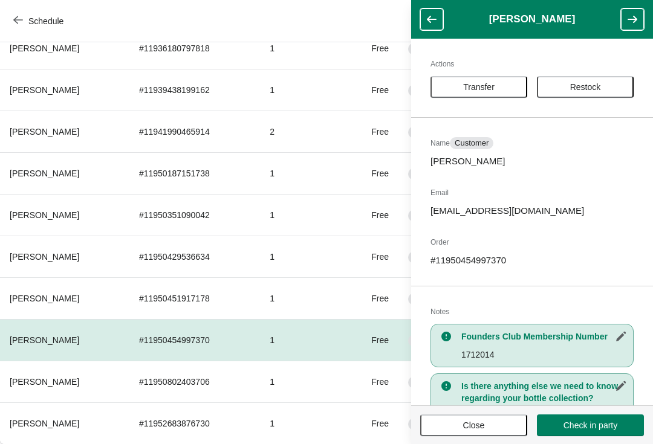
scroll to position [0, 0]
click at [595, 88] on span "Restock" at bounding box center [585, 87] width 31 height 10
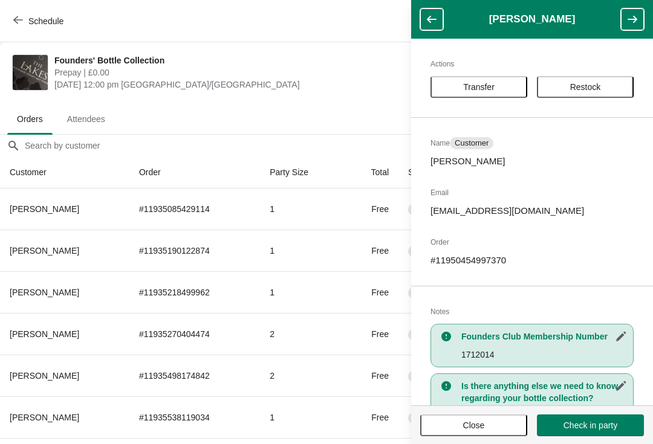
scroll to position [453, 0]
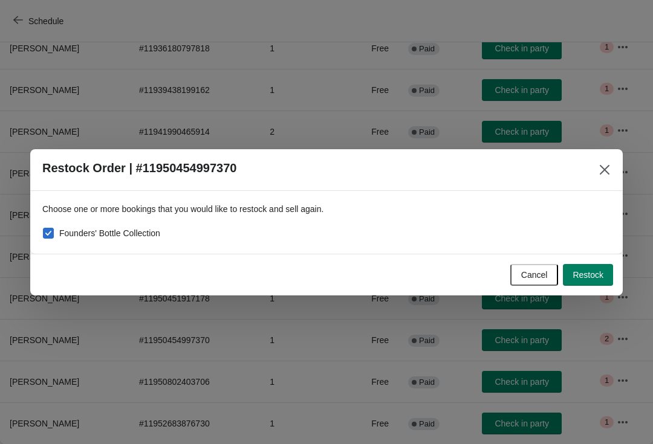
click at [604, 279] on button "Restock" at bounding box center [588, 275] width 50 height 22
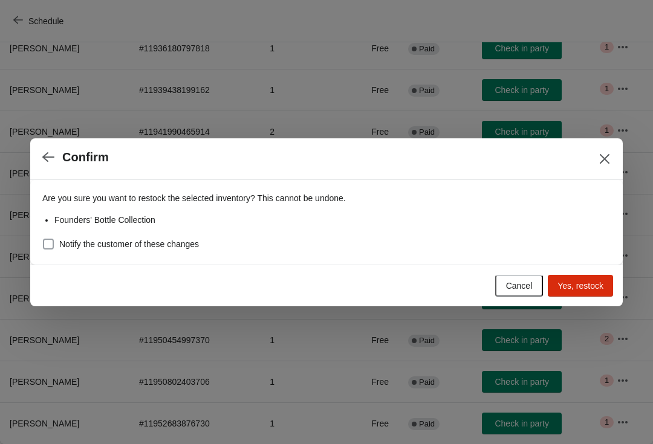
click at [49, 249] on span at bounding box center [48, 244] width 11 height 11
click at [44, 239] on input "Notify the customer of these changes" at bounding box center [43, 239] width 1 height 1
checkbox input "true"
click at [589, 289] on span "Yes, restock" at bounding box center [580, 286] width 46 height 10
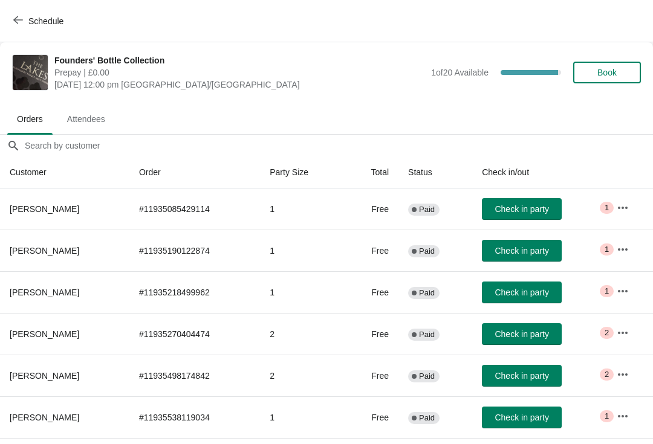
scroll to position [198, 0]
